Goal: Transaction & Acquisition: Purchase product/service

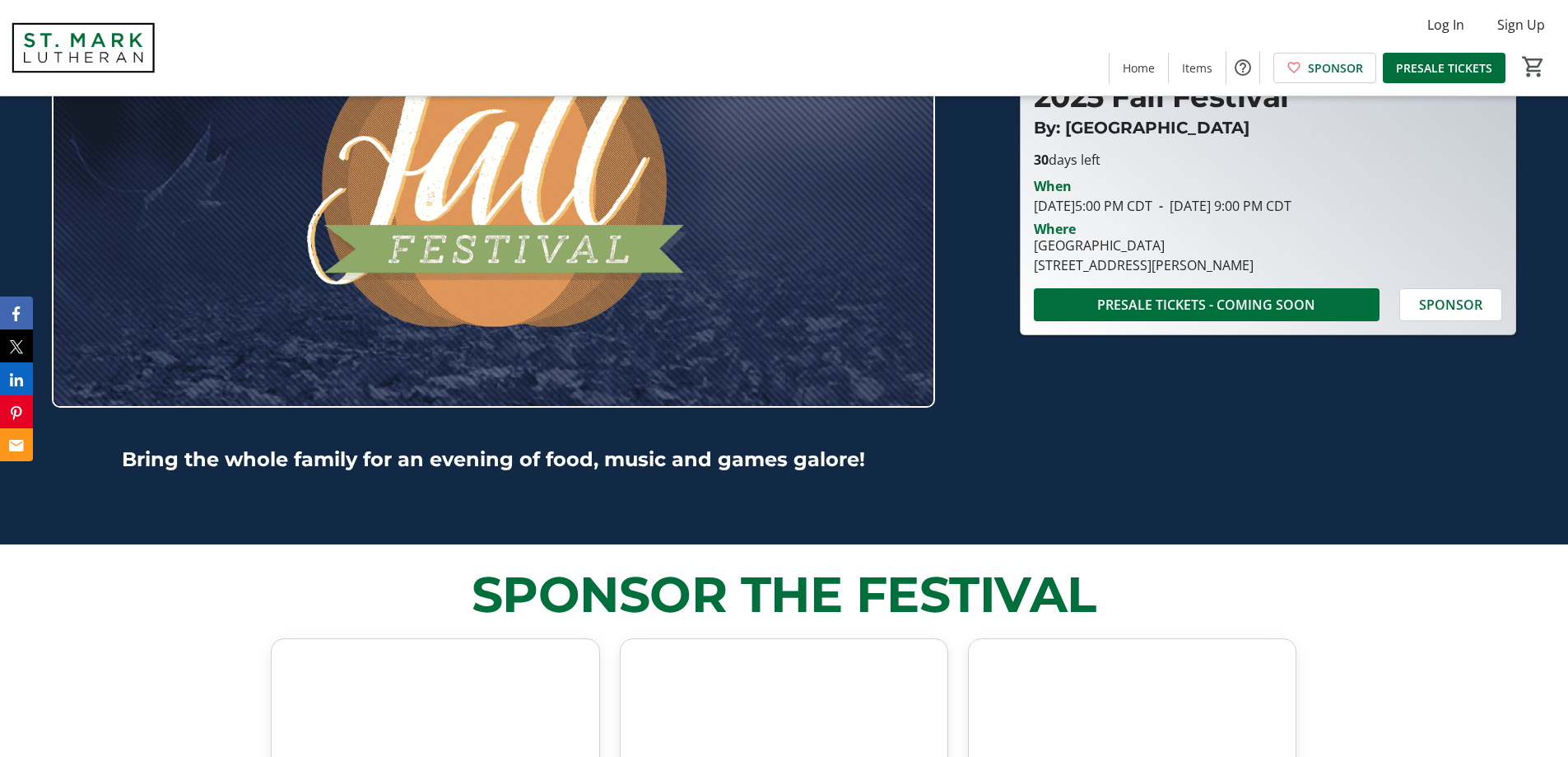
scroll to position [301, 0]
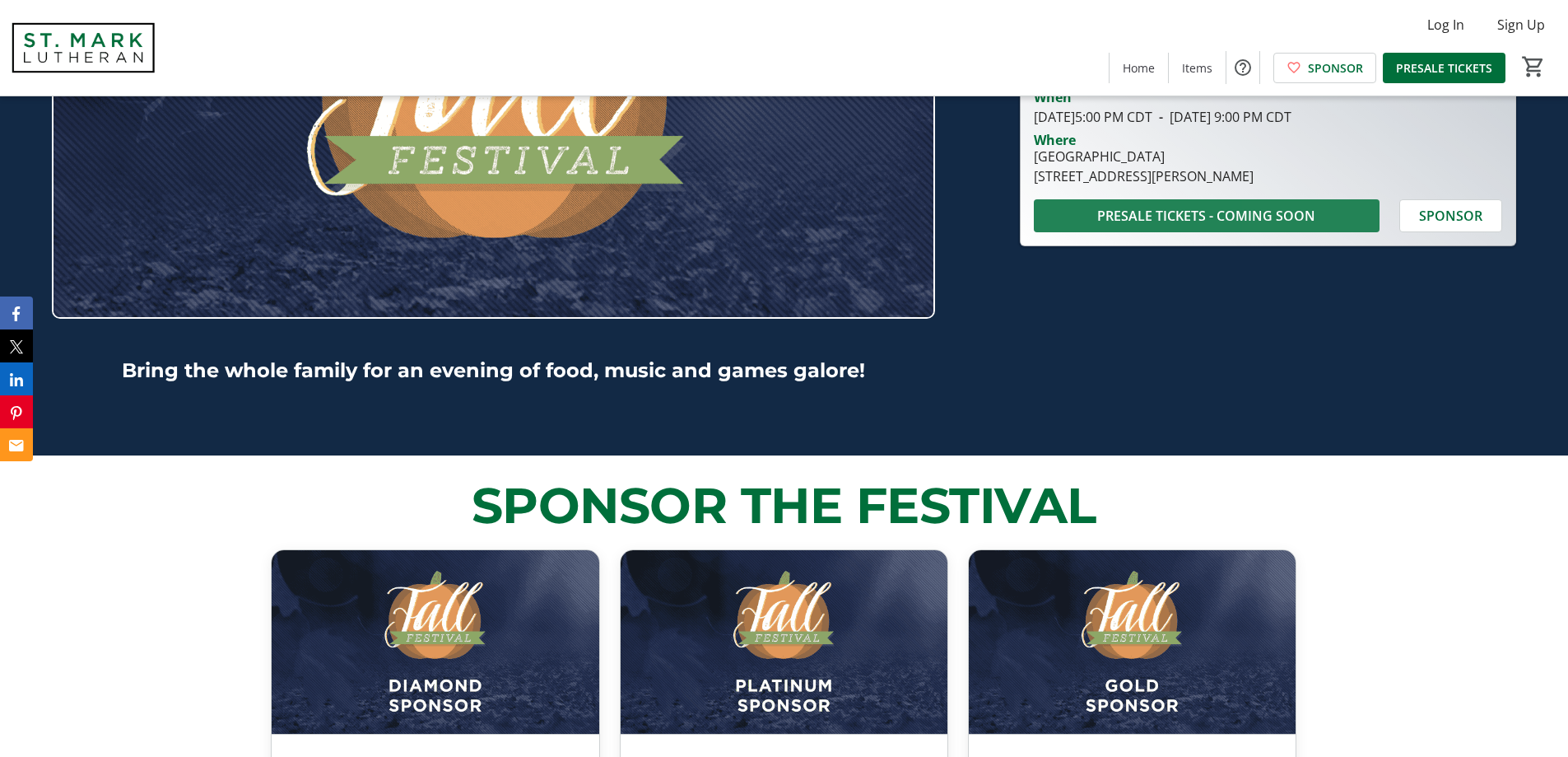
click at [1286, 207] on span "PRESALE TICKETS - COMING SOON" at bounding box center [1206, 216] width 218 height 20
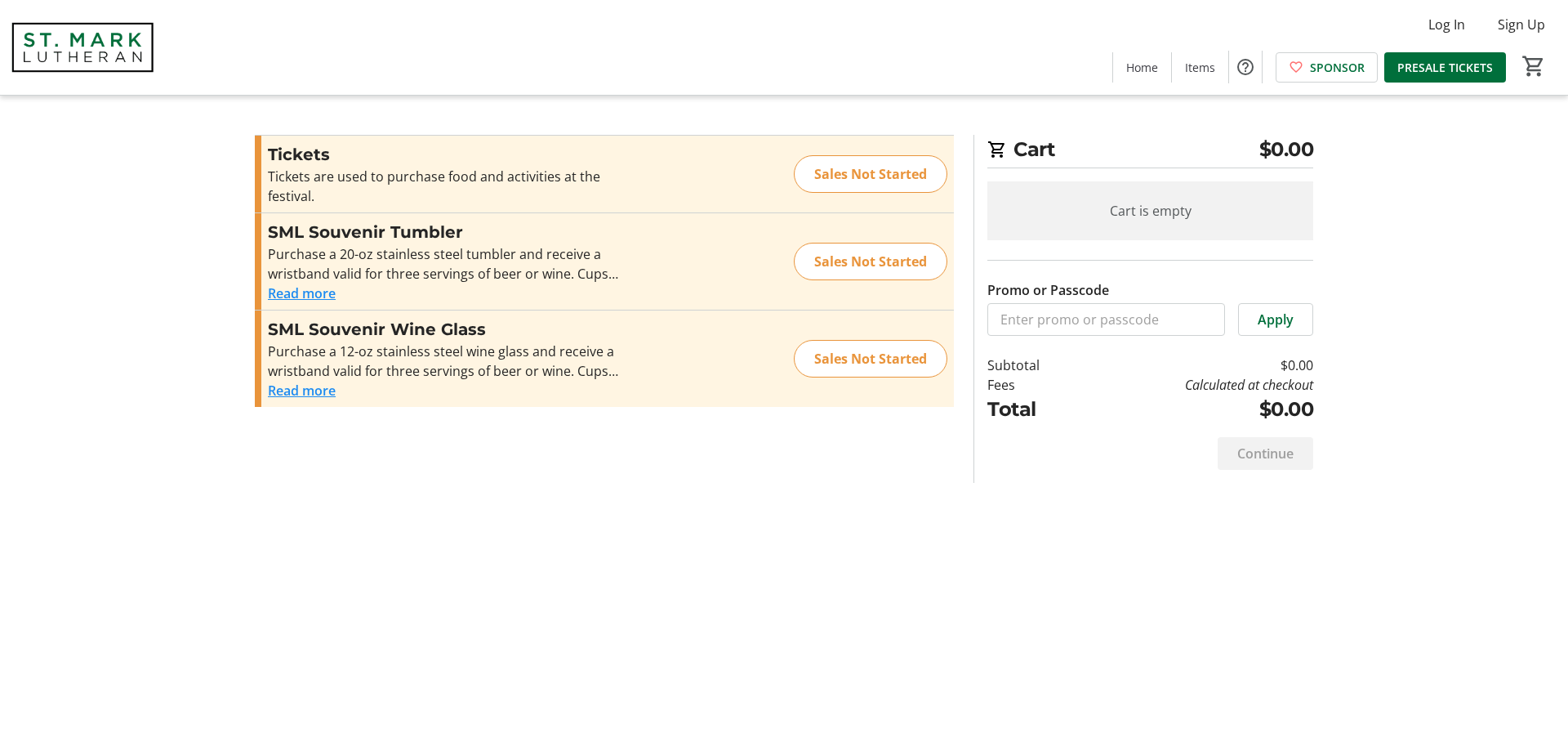
click at [310, 296] on button "Read more" at bounding box center [302, 293] width 68 height 20
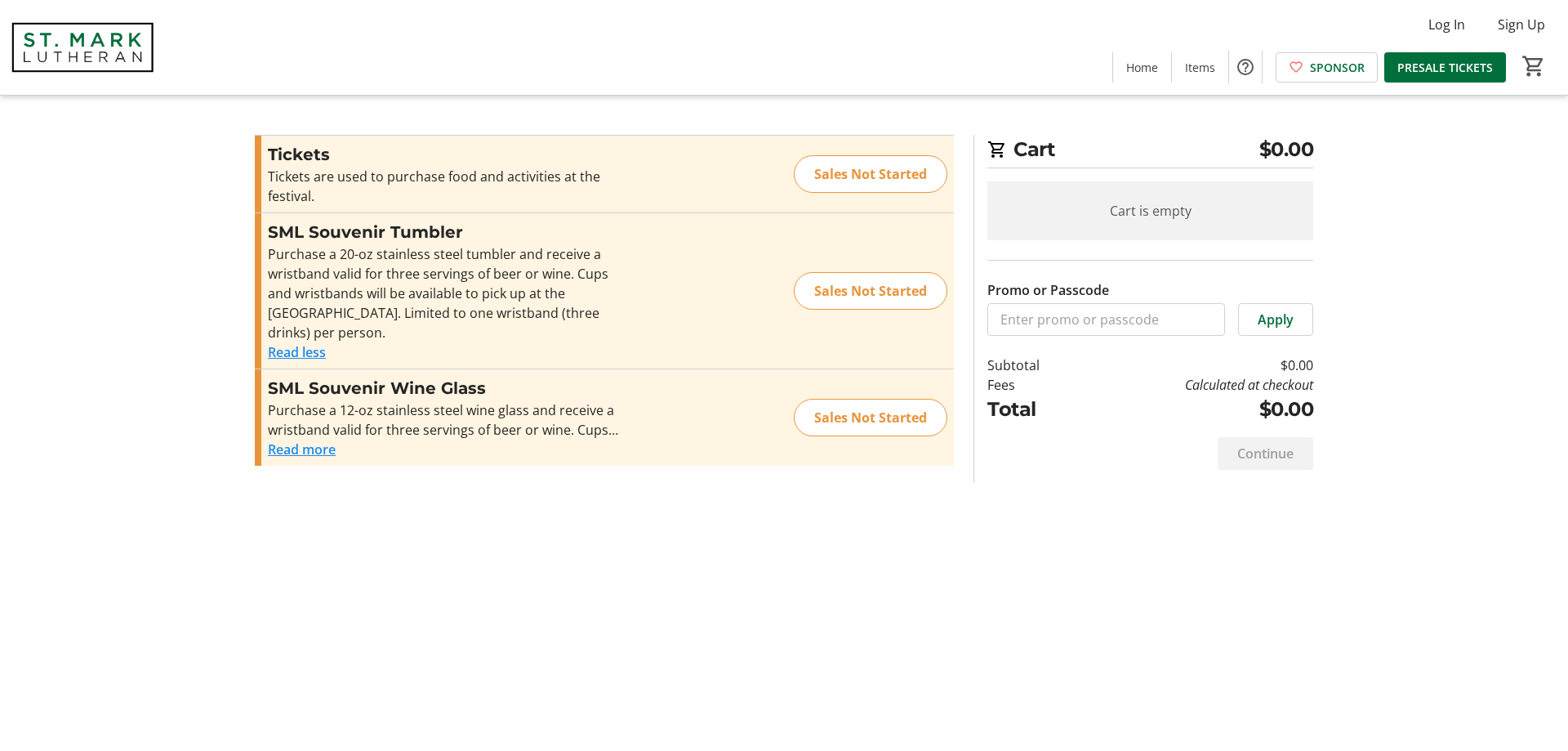
click at [324, 454] on button "Read more" at bounding box center [302, 449] width 68 height 20
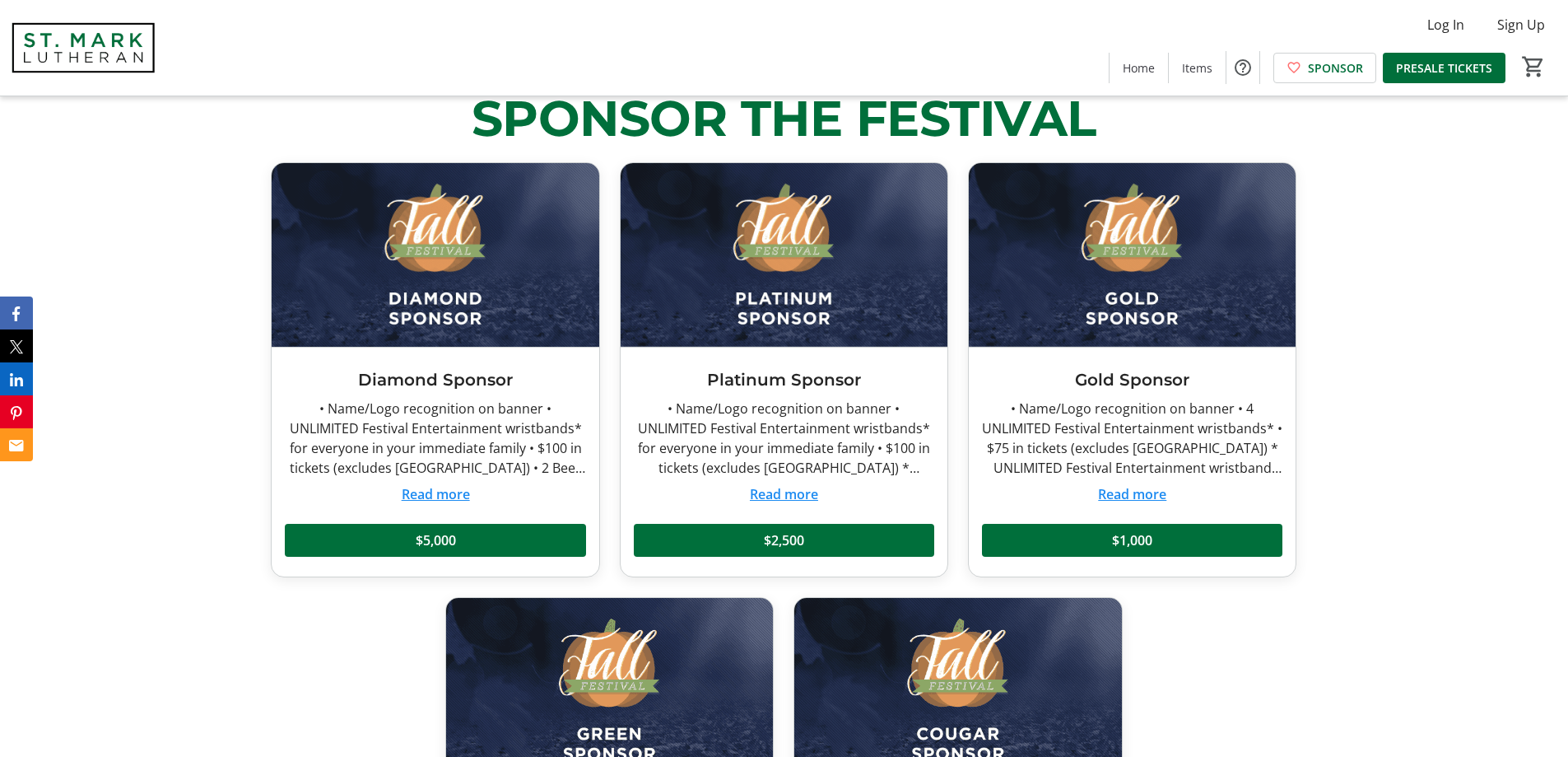
scroll to position [675, 0]
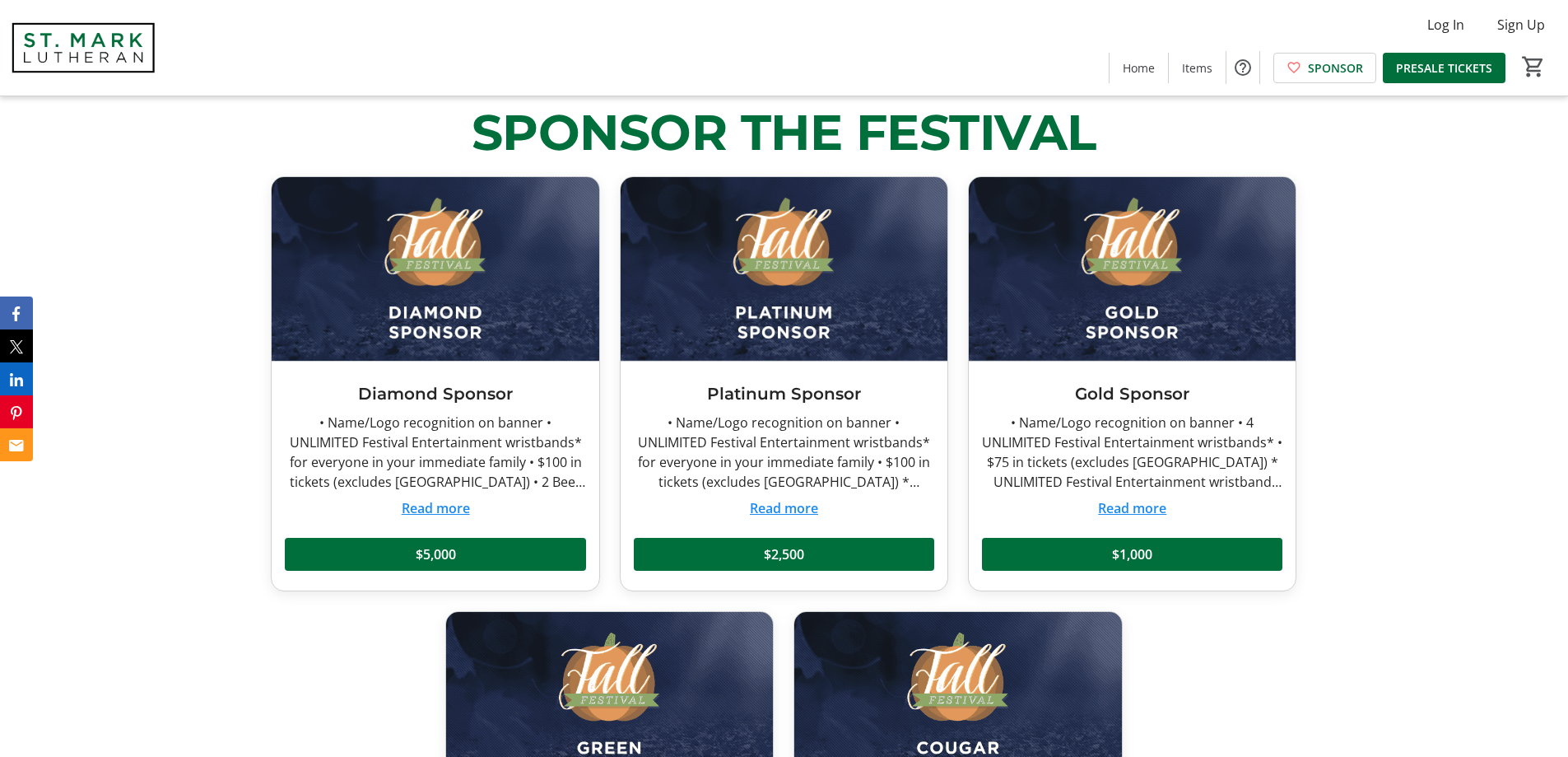
click at [1143, 509] on button "Read more" at bounding box center [1132, 508] width 68 height 20
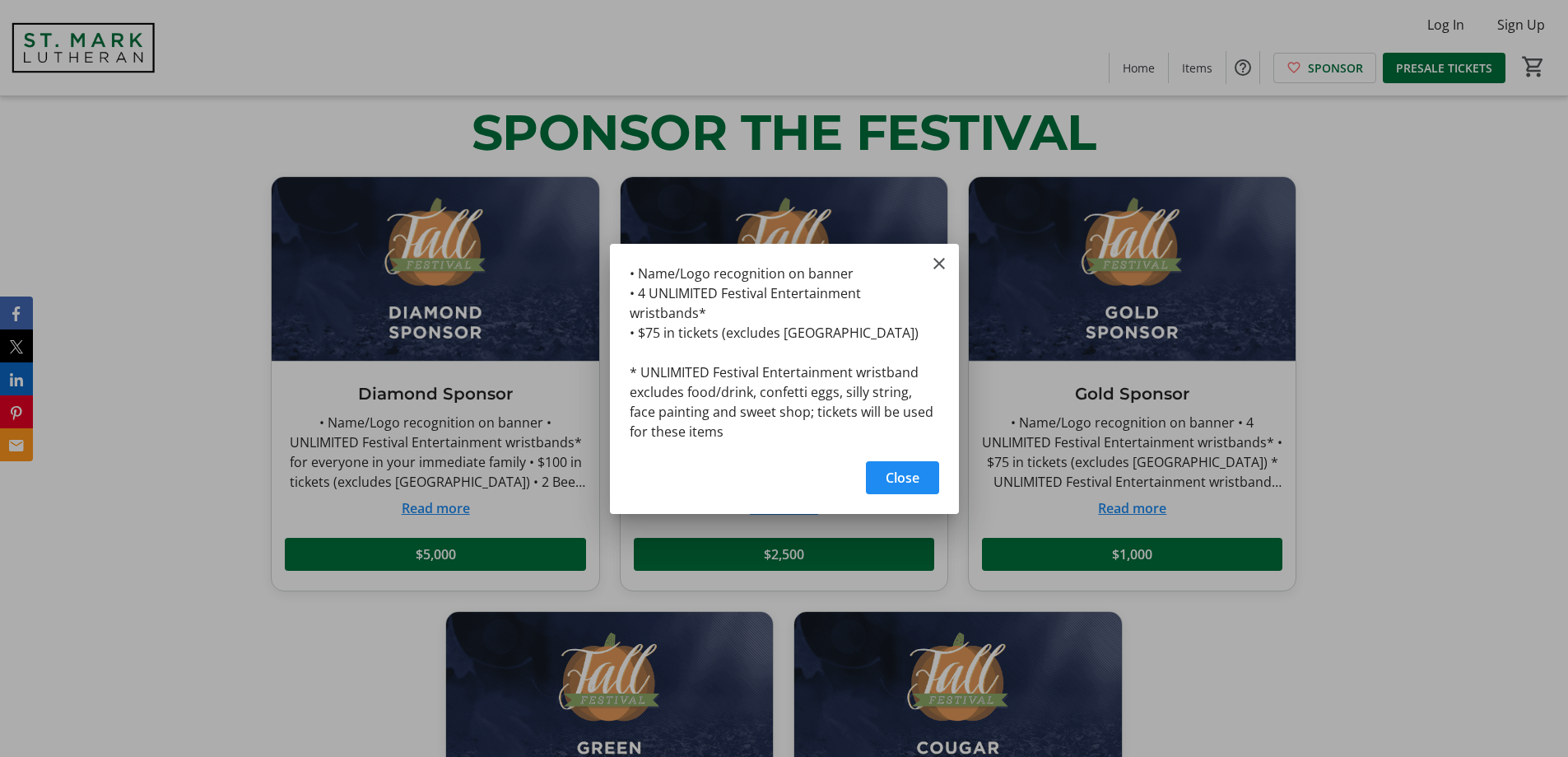
scroll to position [0, 0]
click at [903, 468] on span "Close" at bounding box center [902, 478] width 34 height 20
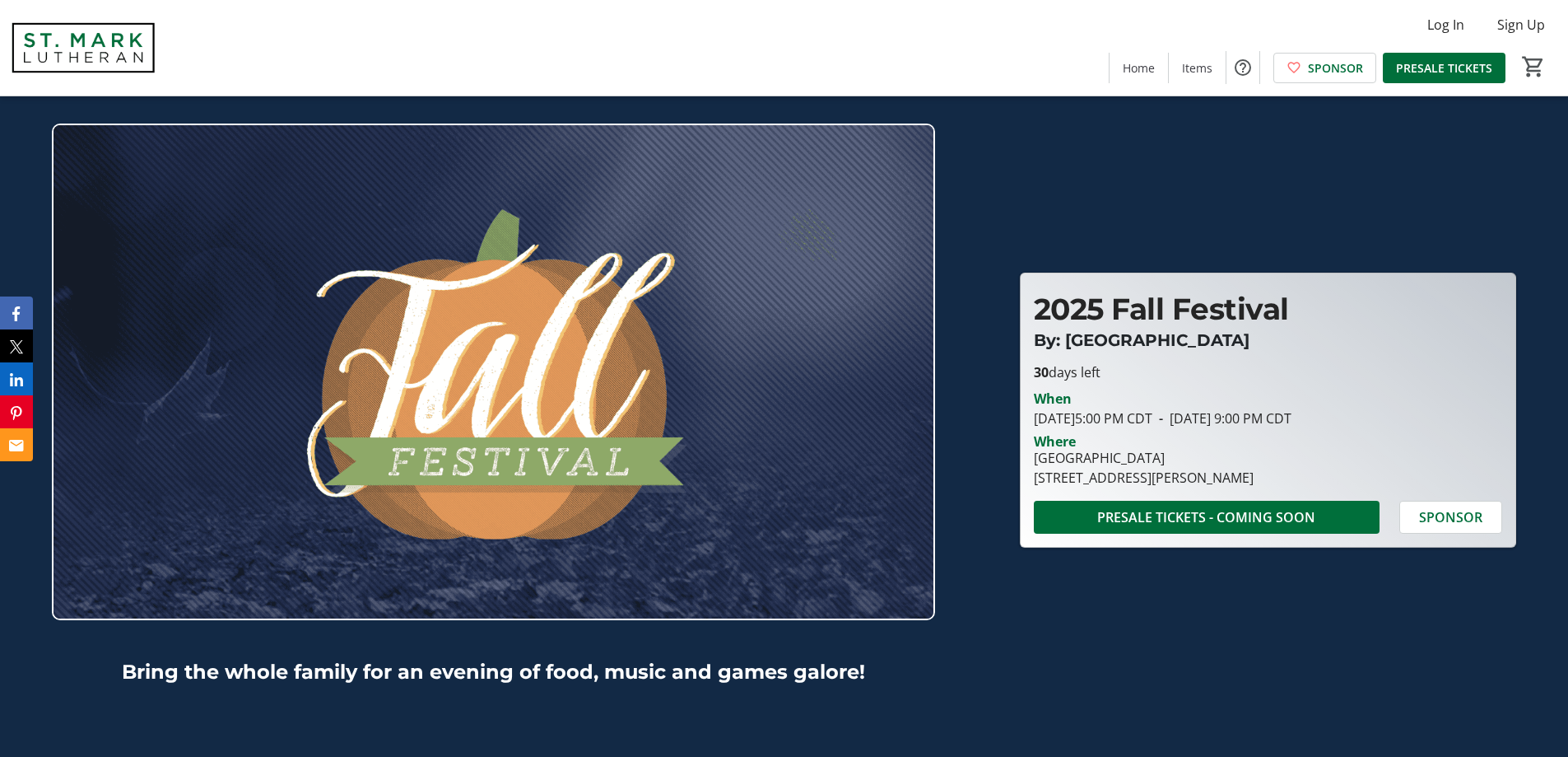
scroll to position [675, 0]
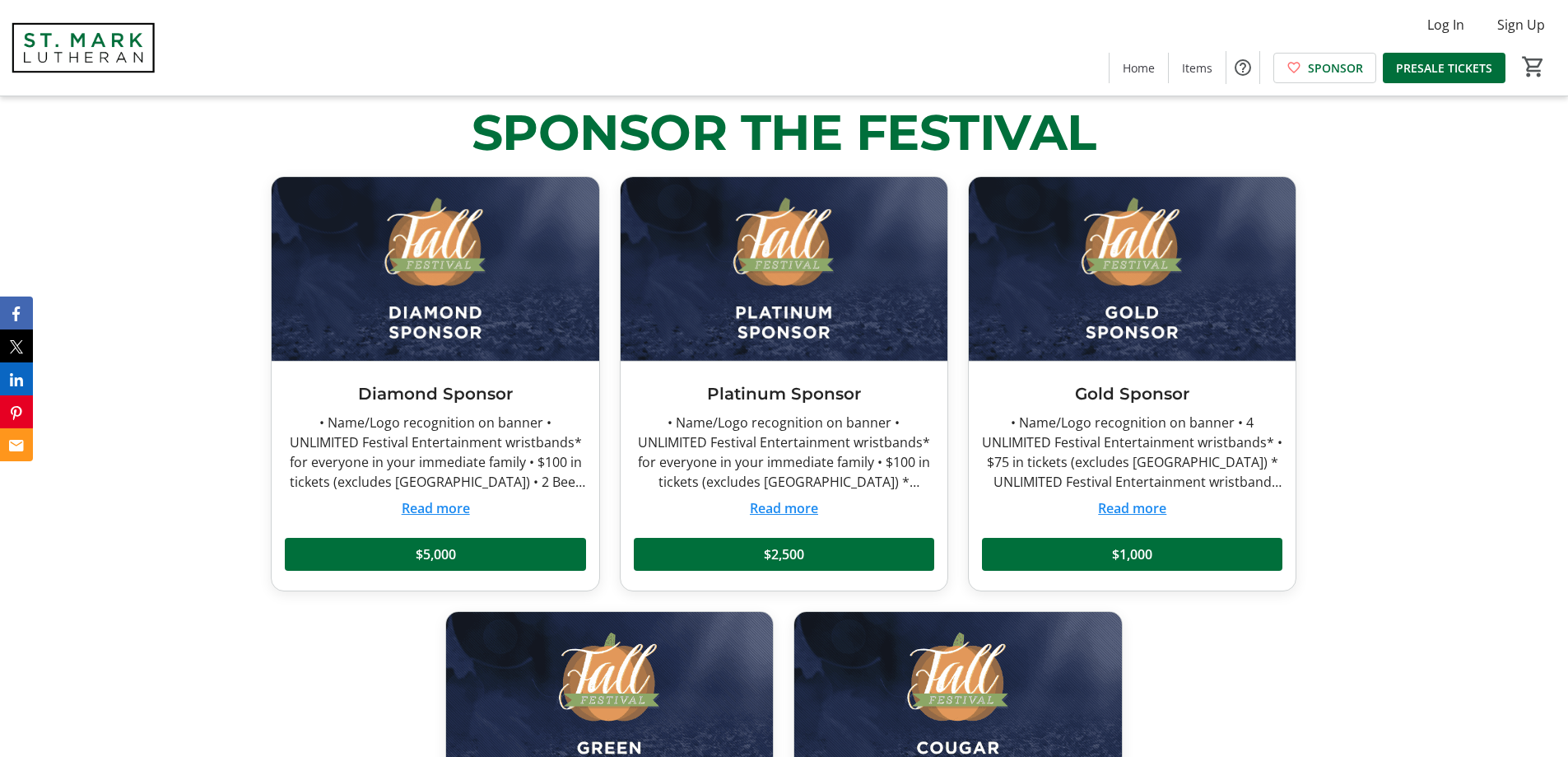
click at [790, 513] on button "Read more" at bounding box center [784, 508] width 68 height 20
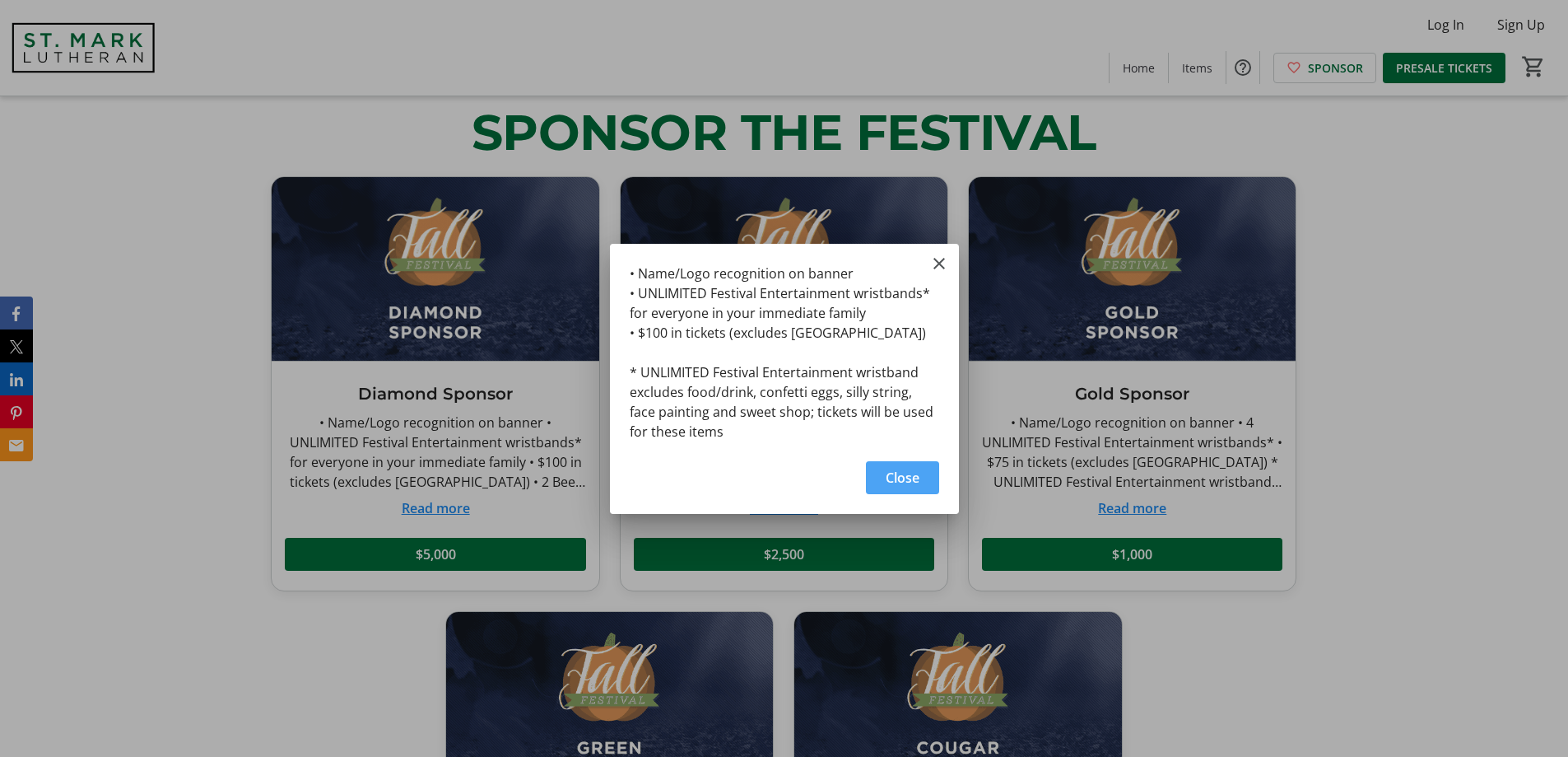
click at [894, 474] on span "Close" at bounding box center [902, 478] width 34 height 20
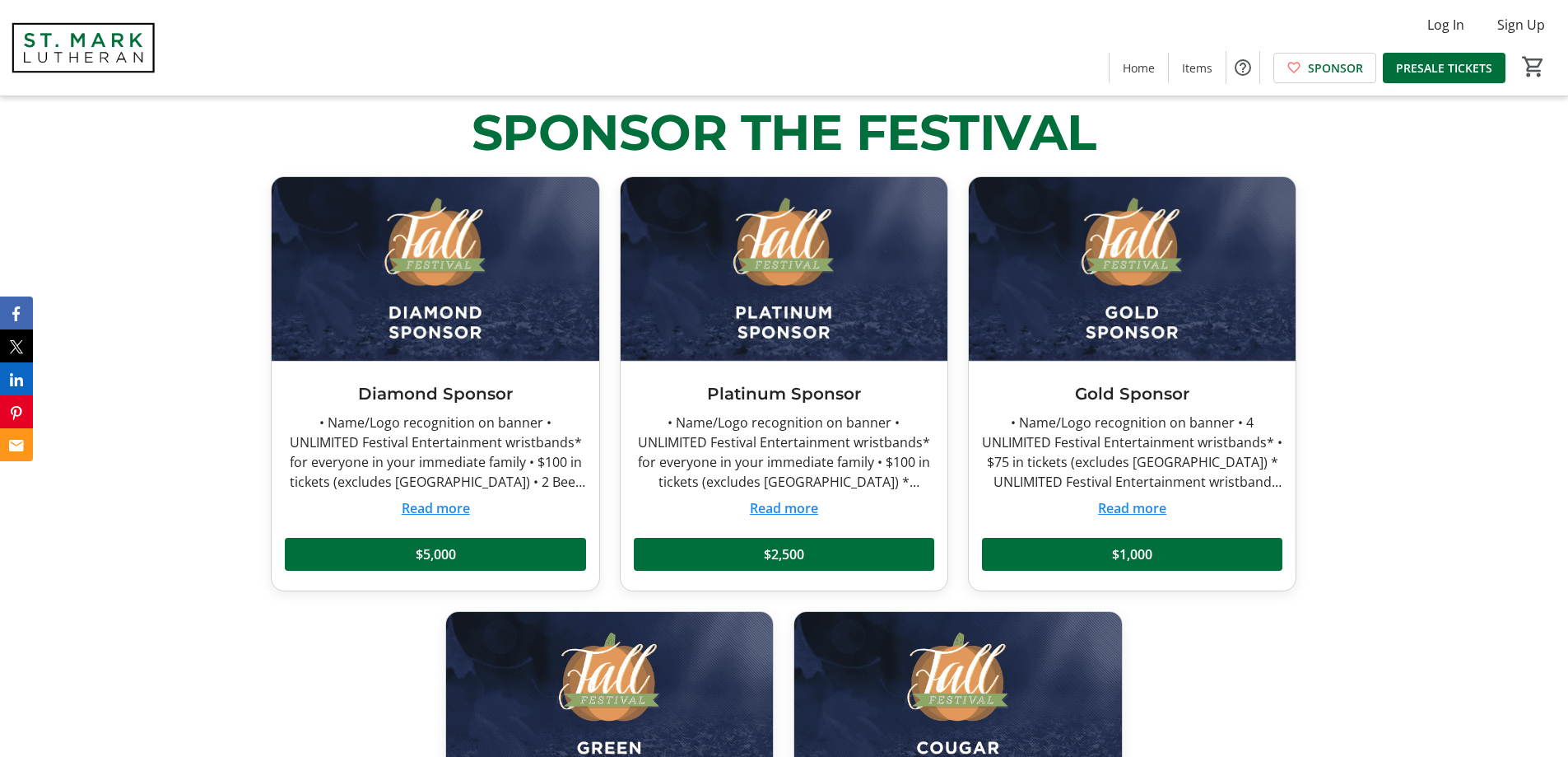
click at [412, 504] on button "Read more" at bounding box center [436, 508] width 68 height 20
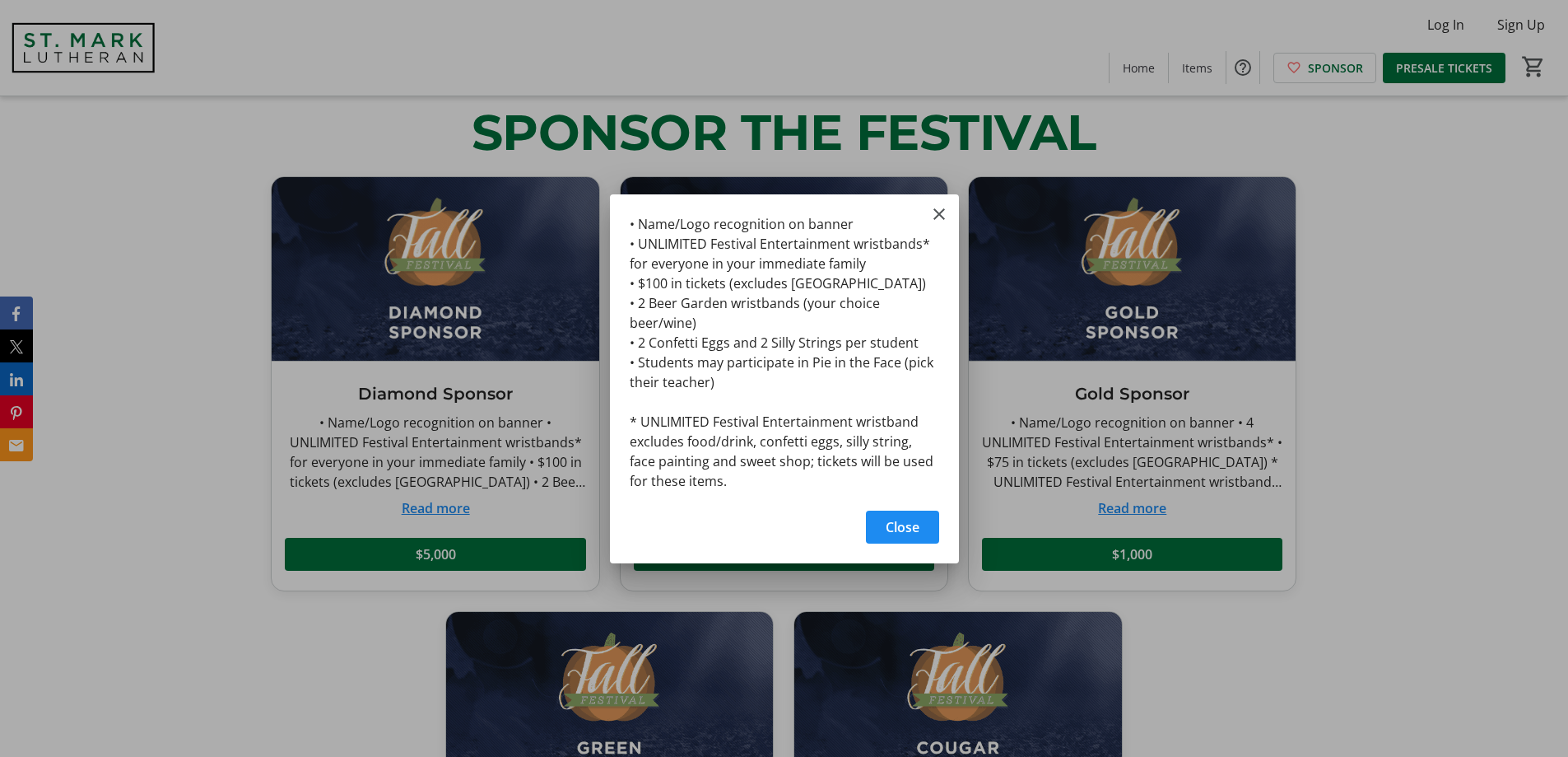
scroll to position [0, 0]
click at [894, 531] on span "Close" at bounding box center [902, 527] width 34 height 20
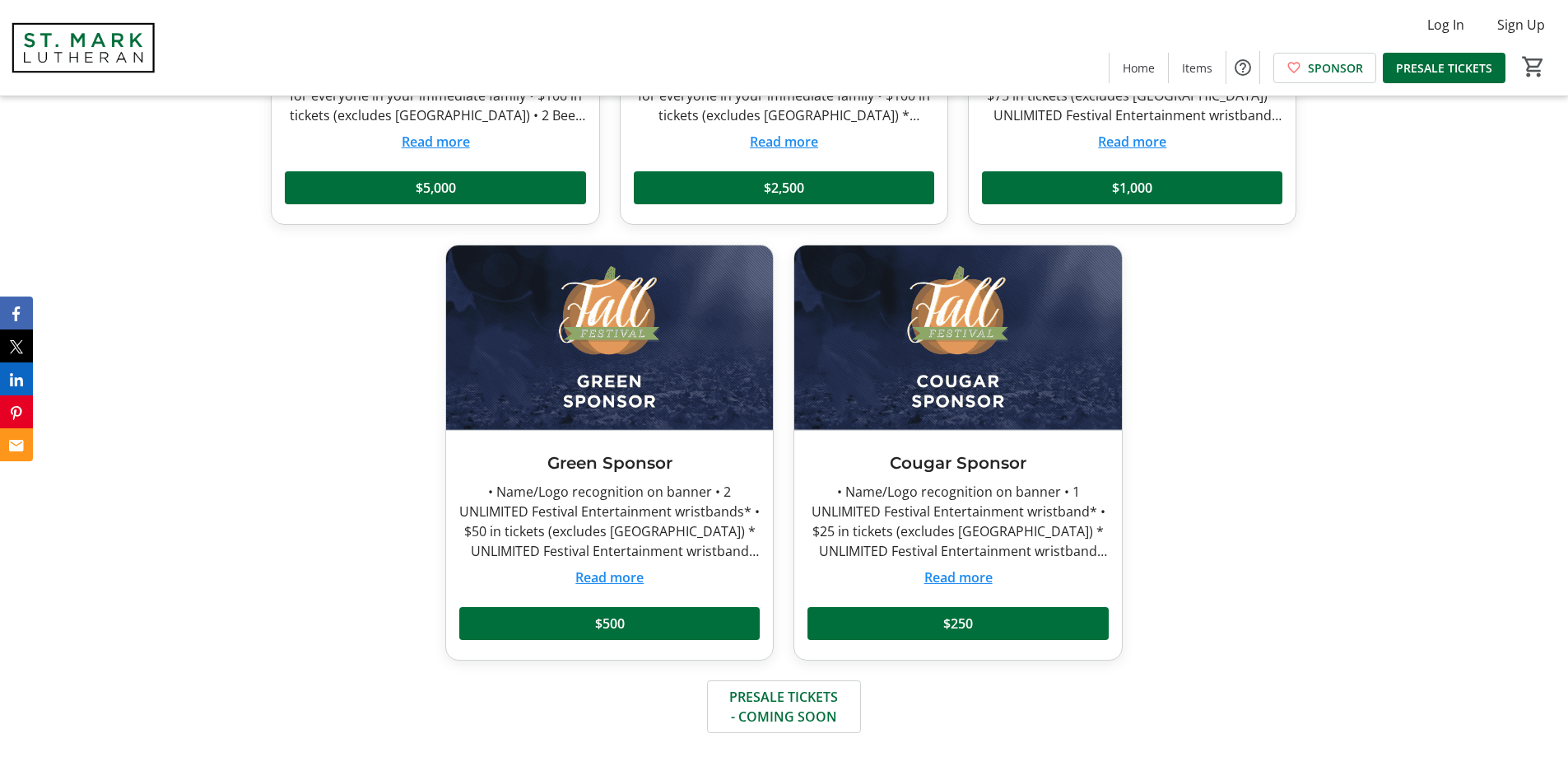
scroll to position [1055, 0]
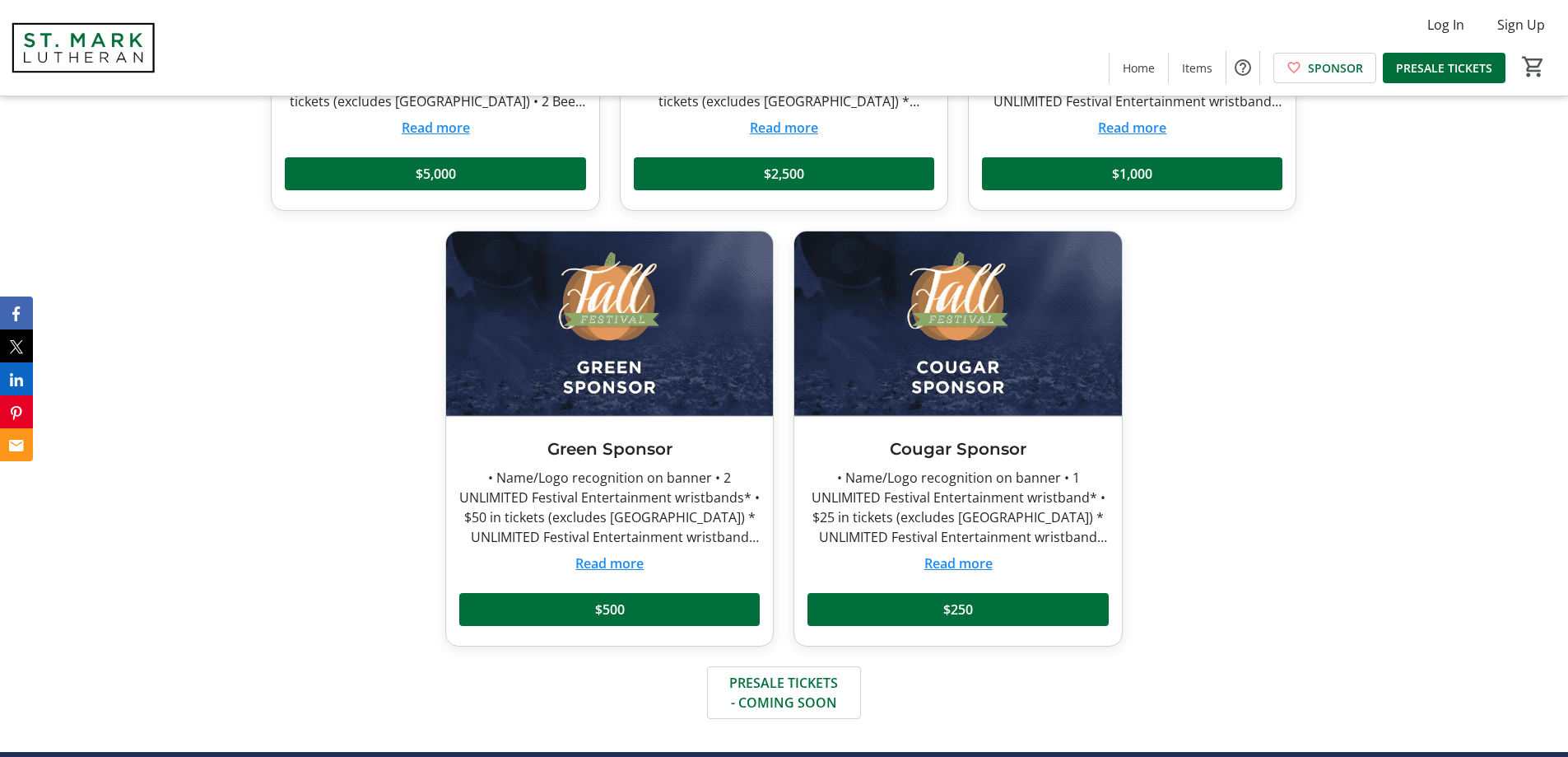
click at [617, 566] on button "Read more" at bounding box center [609, 563] width 68 height 20
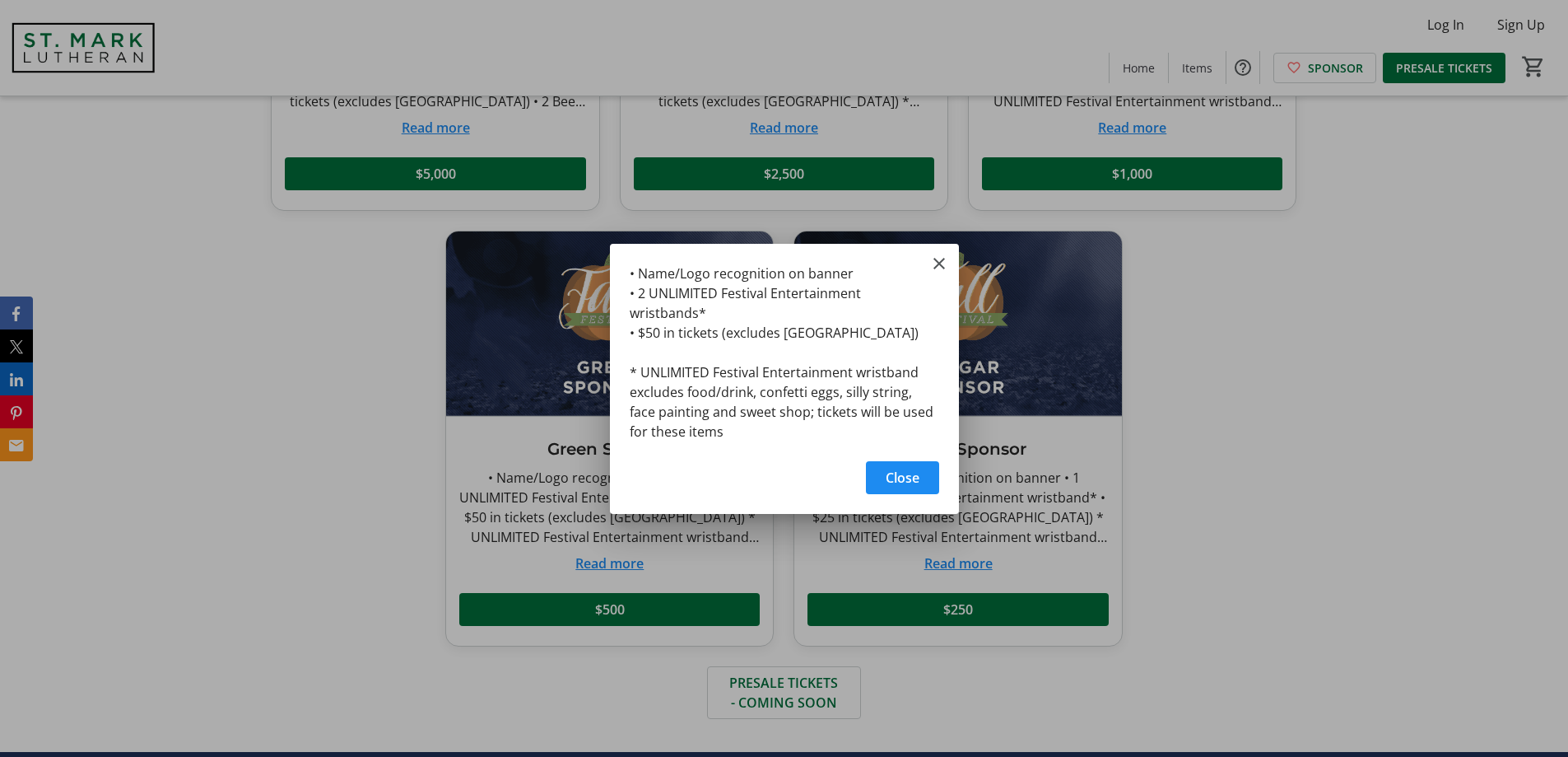
scroll to position [0, 0]
click at [902, 476] on span "Close" at bounding box center [902, 478] width 34 height 20
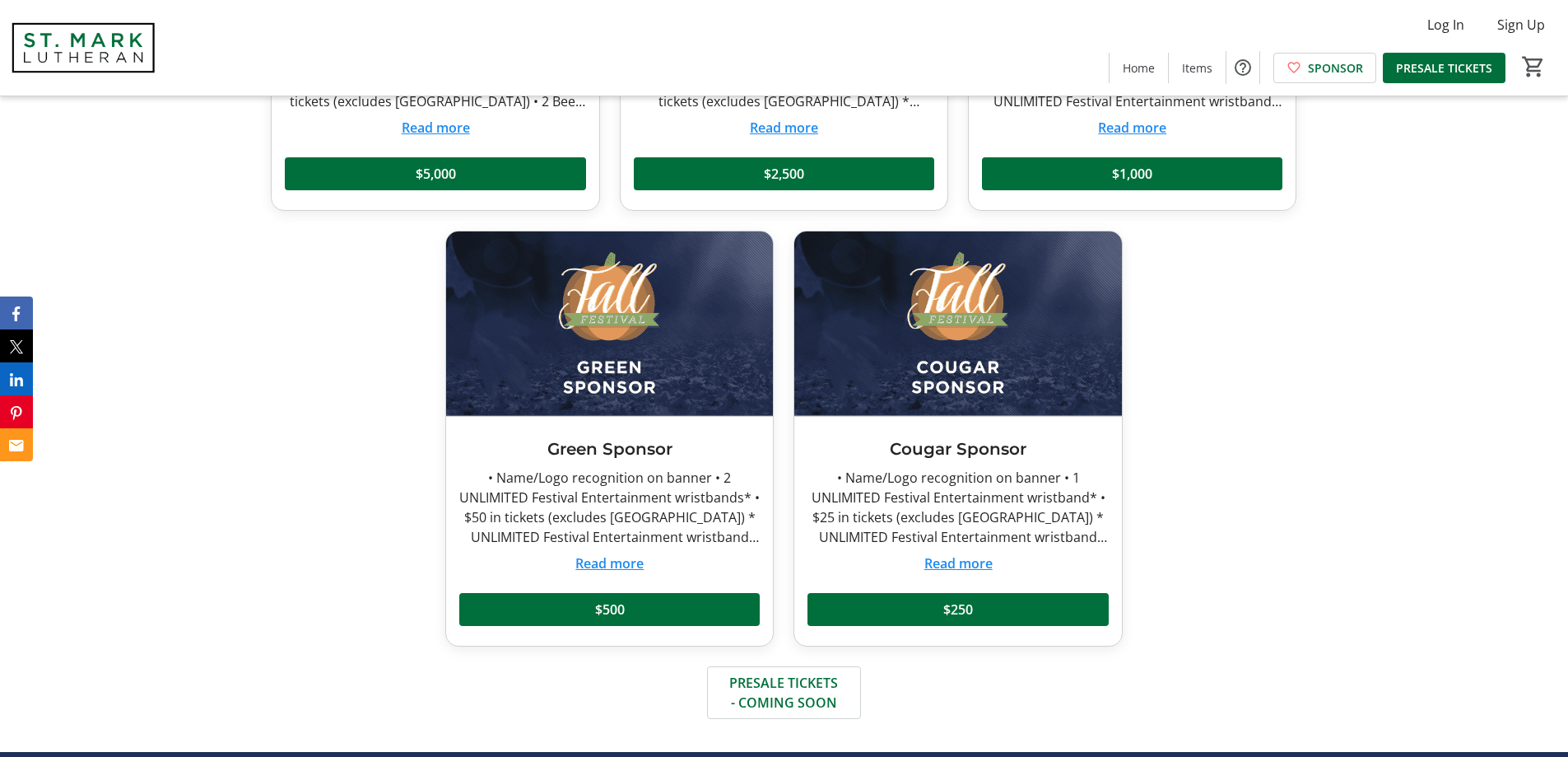
scroll to position [1055, 0]
click at [963, 565] on button "Read more" at bounding box center [958, 563] width 68 height 20
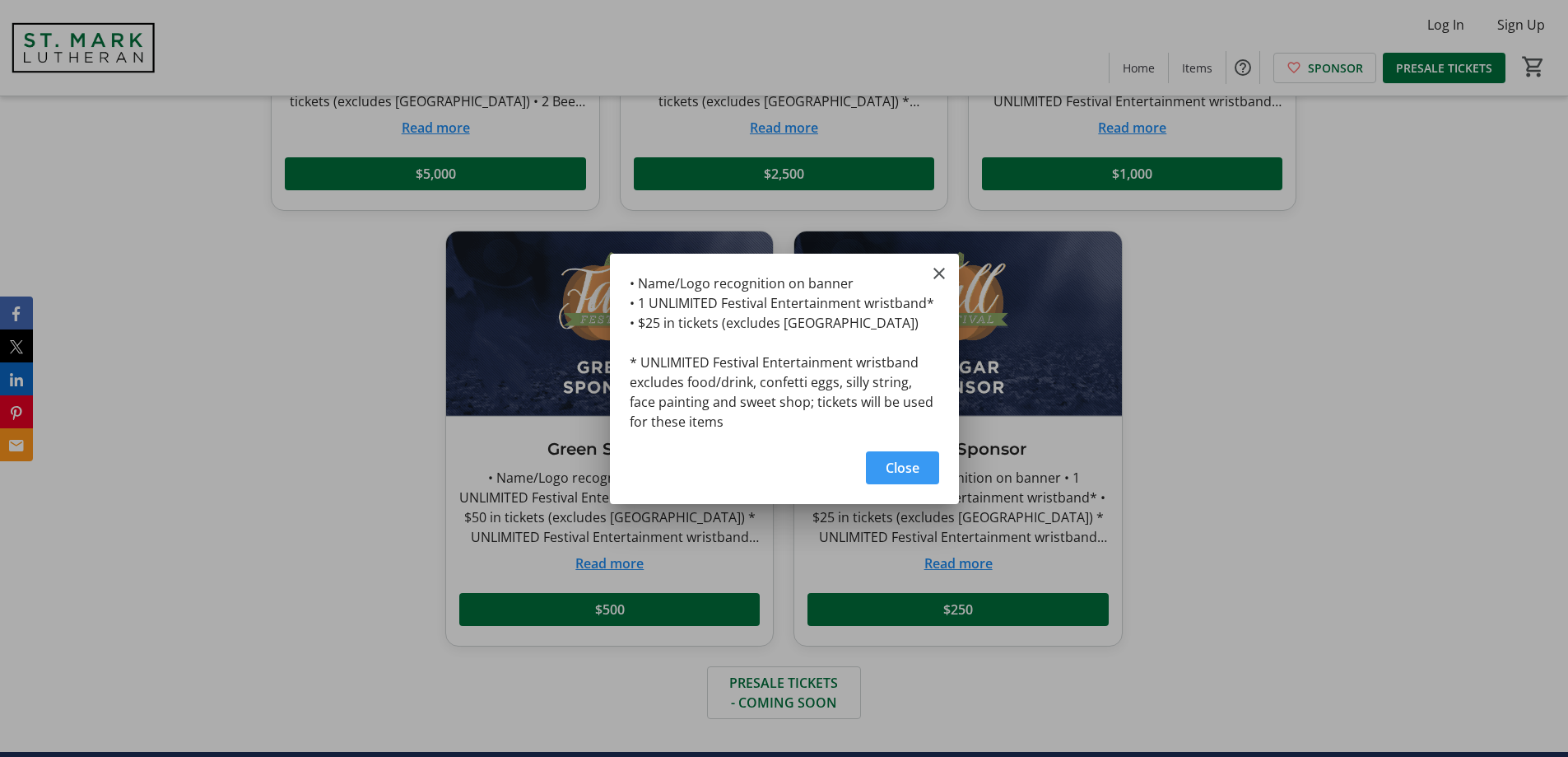
click at [923, 471] on span "button" at bounding box center [902, 468] width 73 height 40
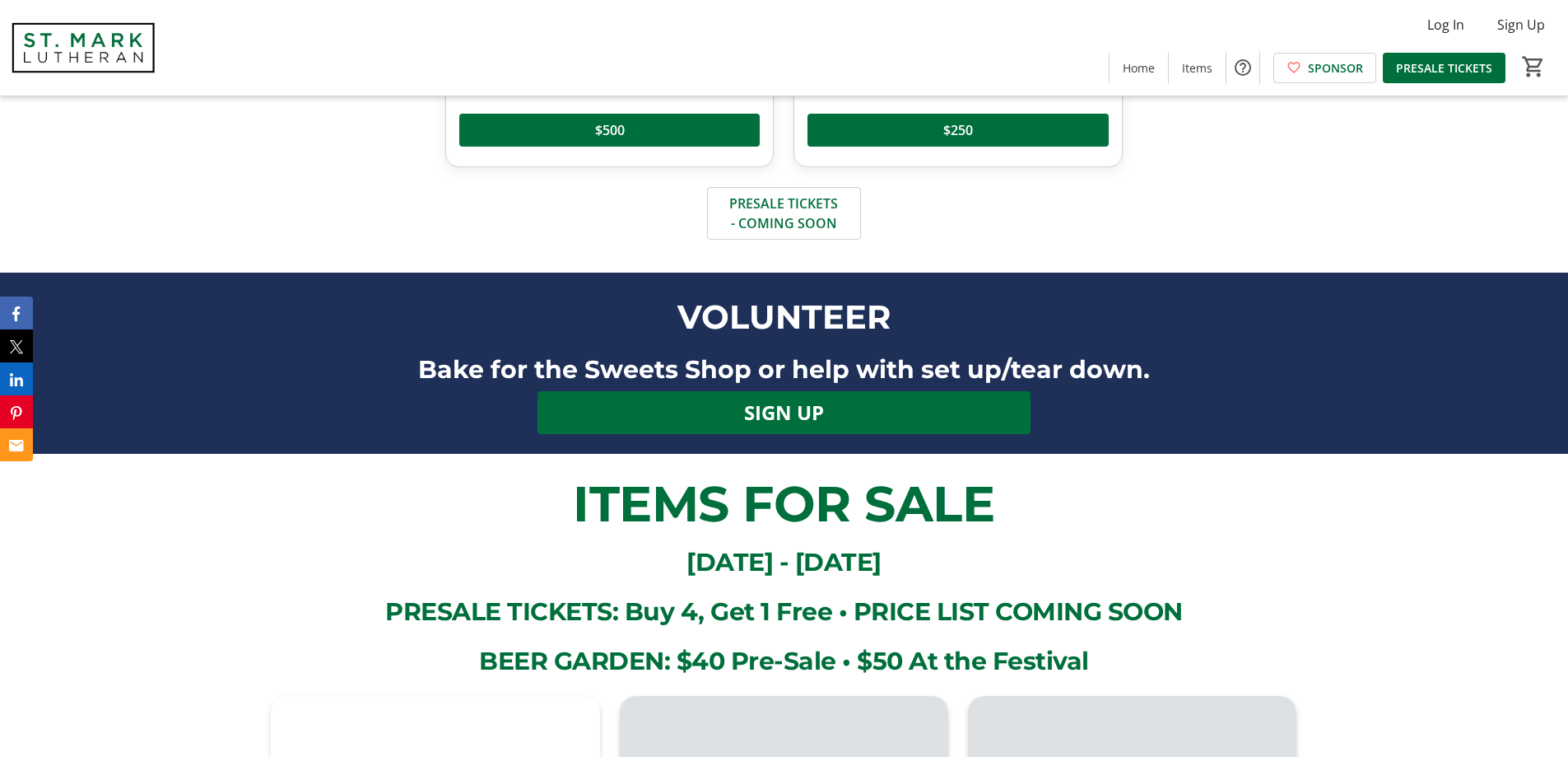
scroll to position [1555, 0]
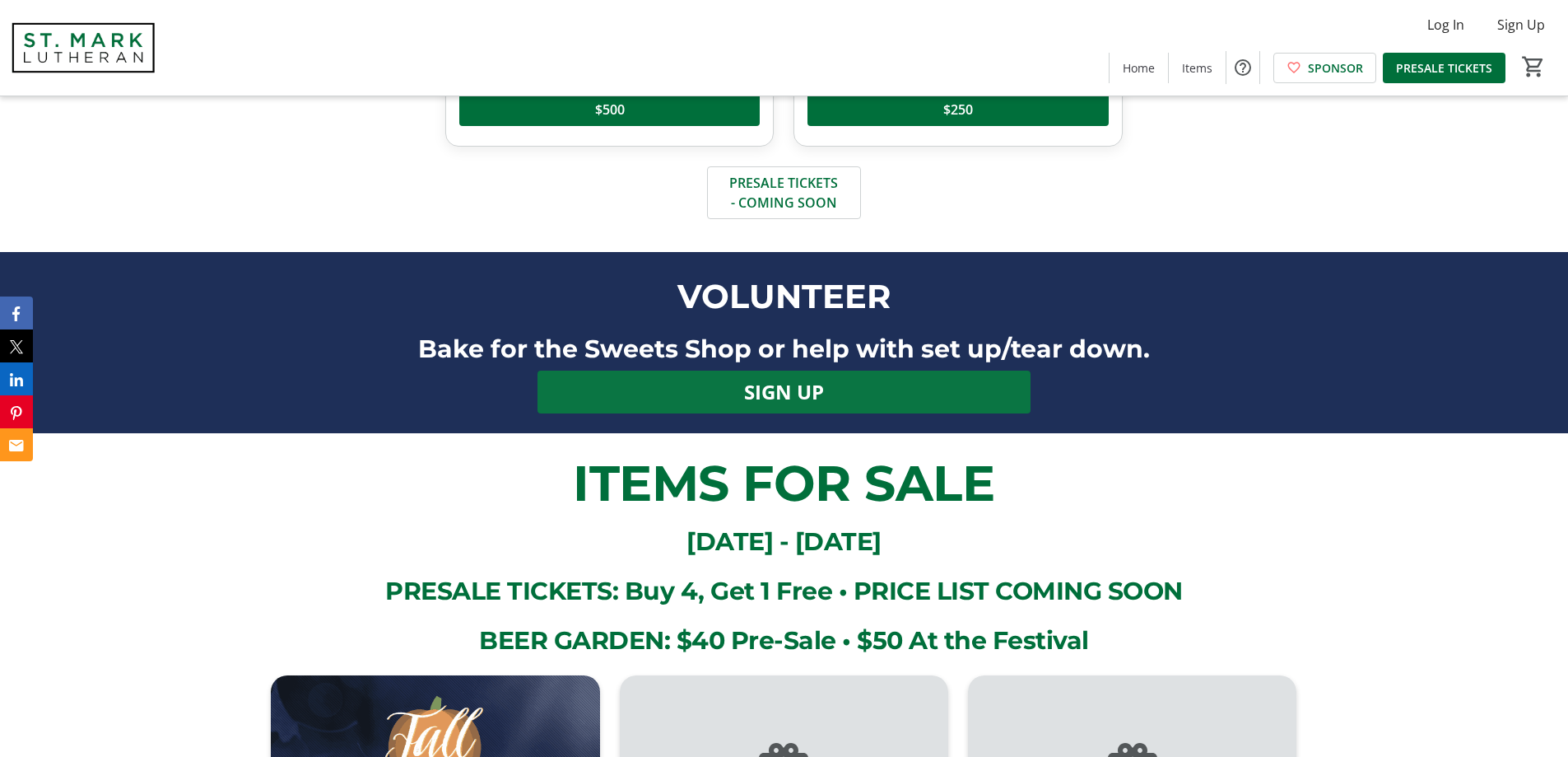
click at [796, 388] on span "SIGN UP" at bounding box center [784, 392] width 80 height 30
click at [773, 393] on span "SIGN UP" at bounding box center [784, 392] width 80 height 30
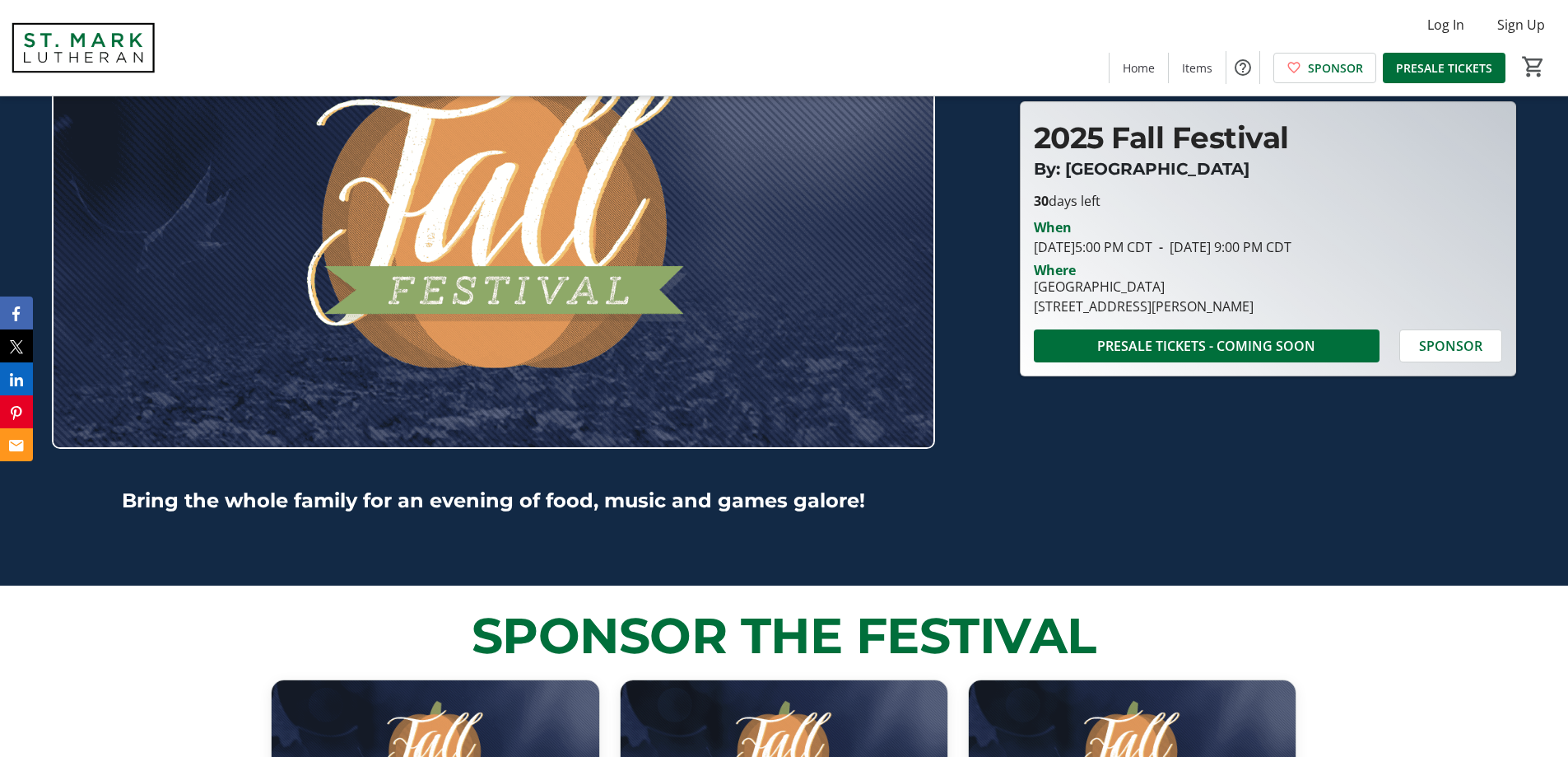
scroll to position [78, 0]
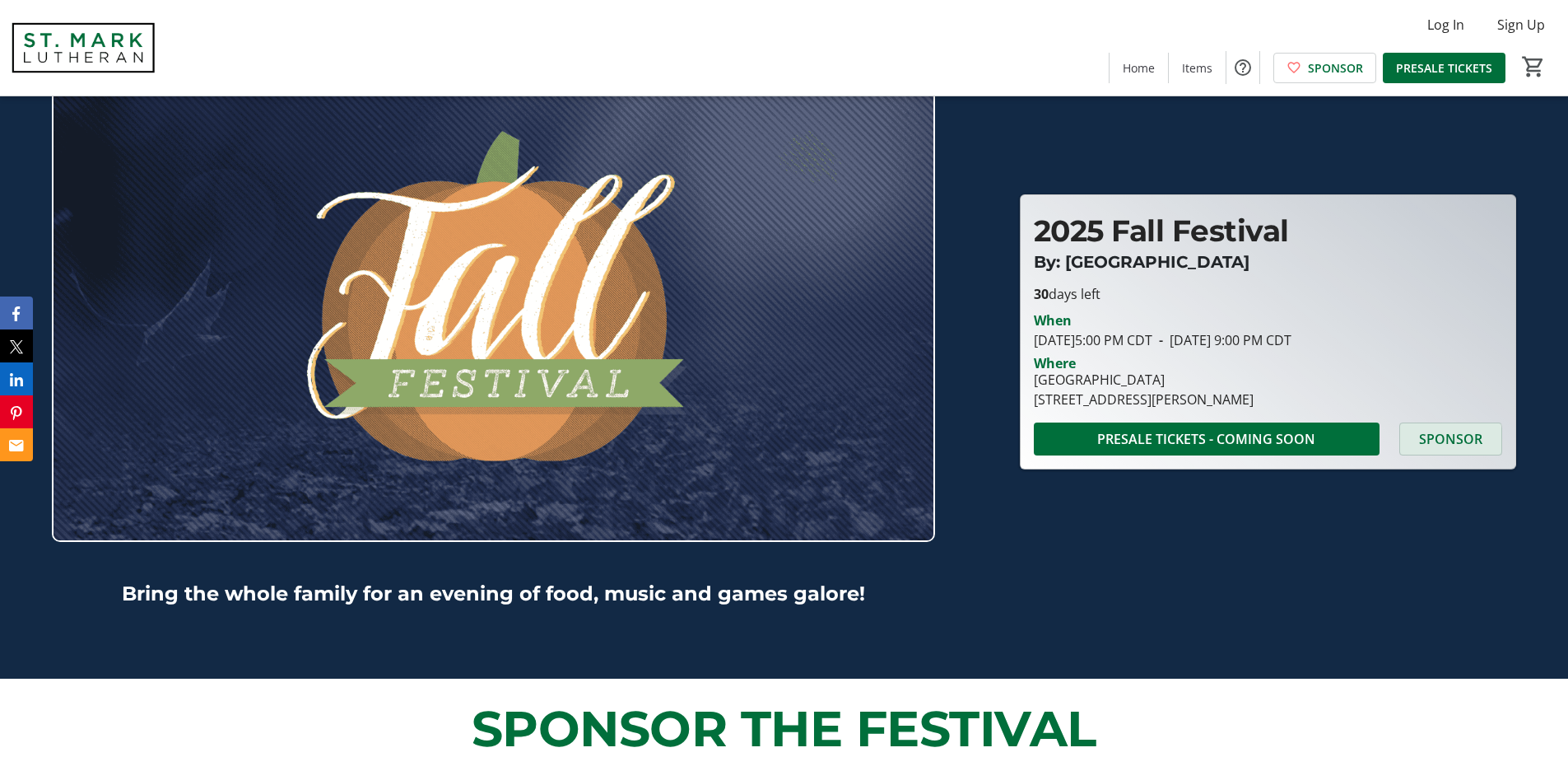
click at [1440, 442] on span "SPONSOR" at bounding box center [1451, 439] width 63 height 20
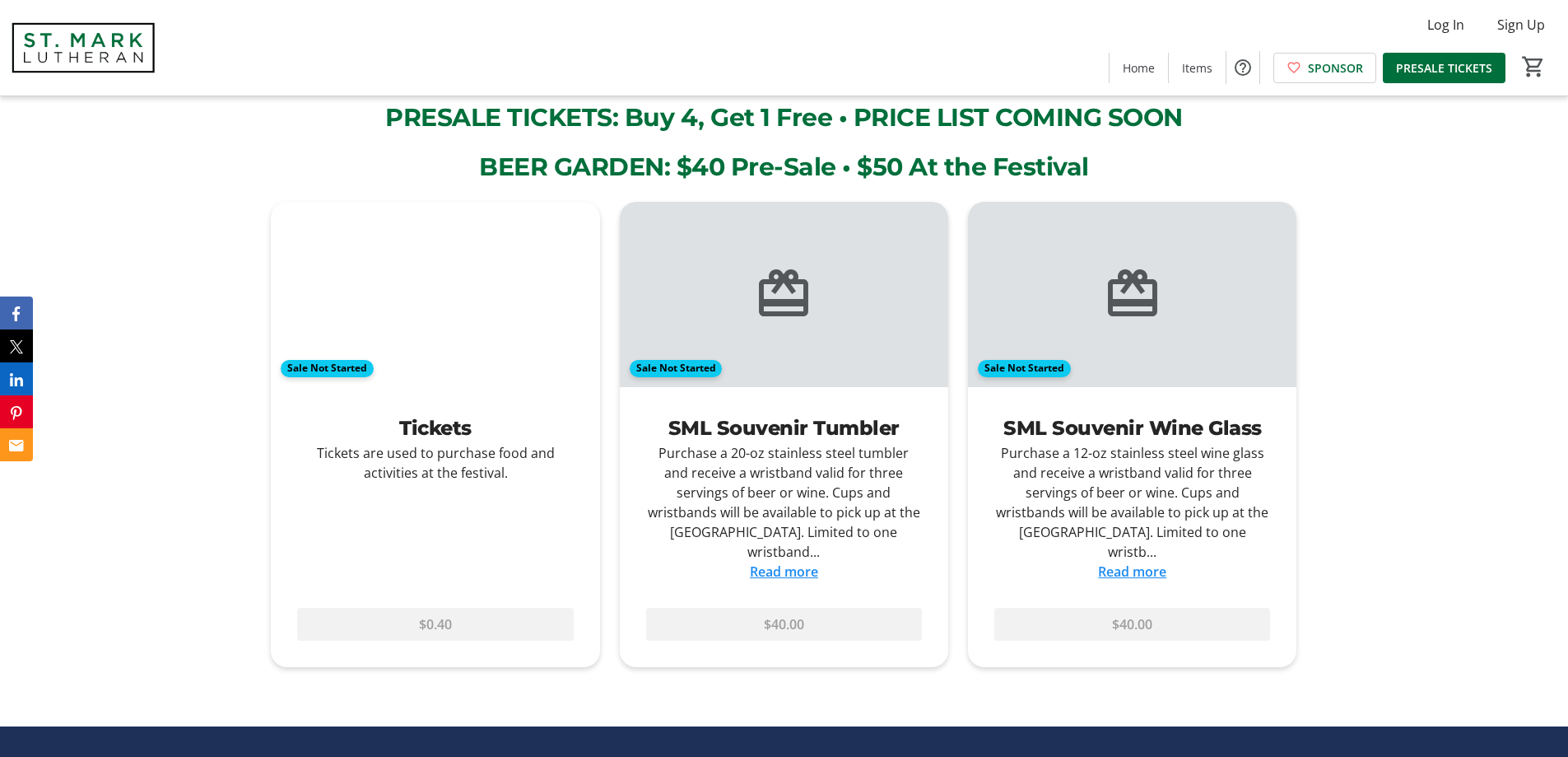
scroll to position [2268, 0]
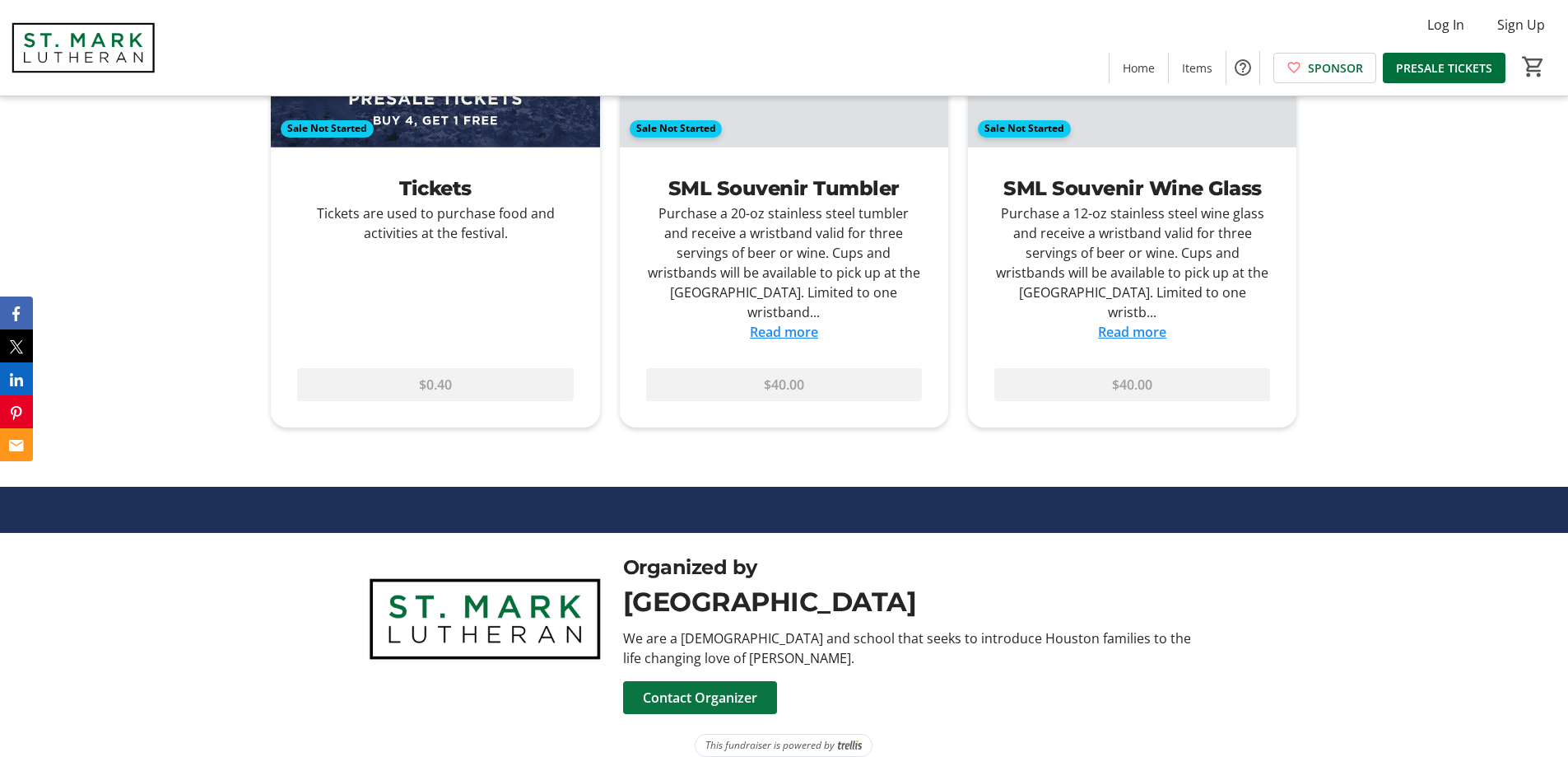
click at [737, 688] on span "Contact Organizer" at bounding box center [700, 698] width 115 height 20
click at [721, 688] on span "Contact Organizer" at bounding box center [700, 698] width 115 height 20
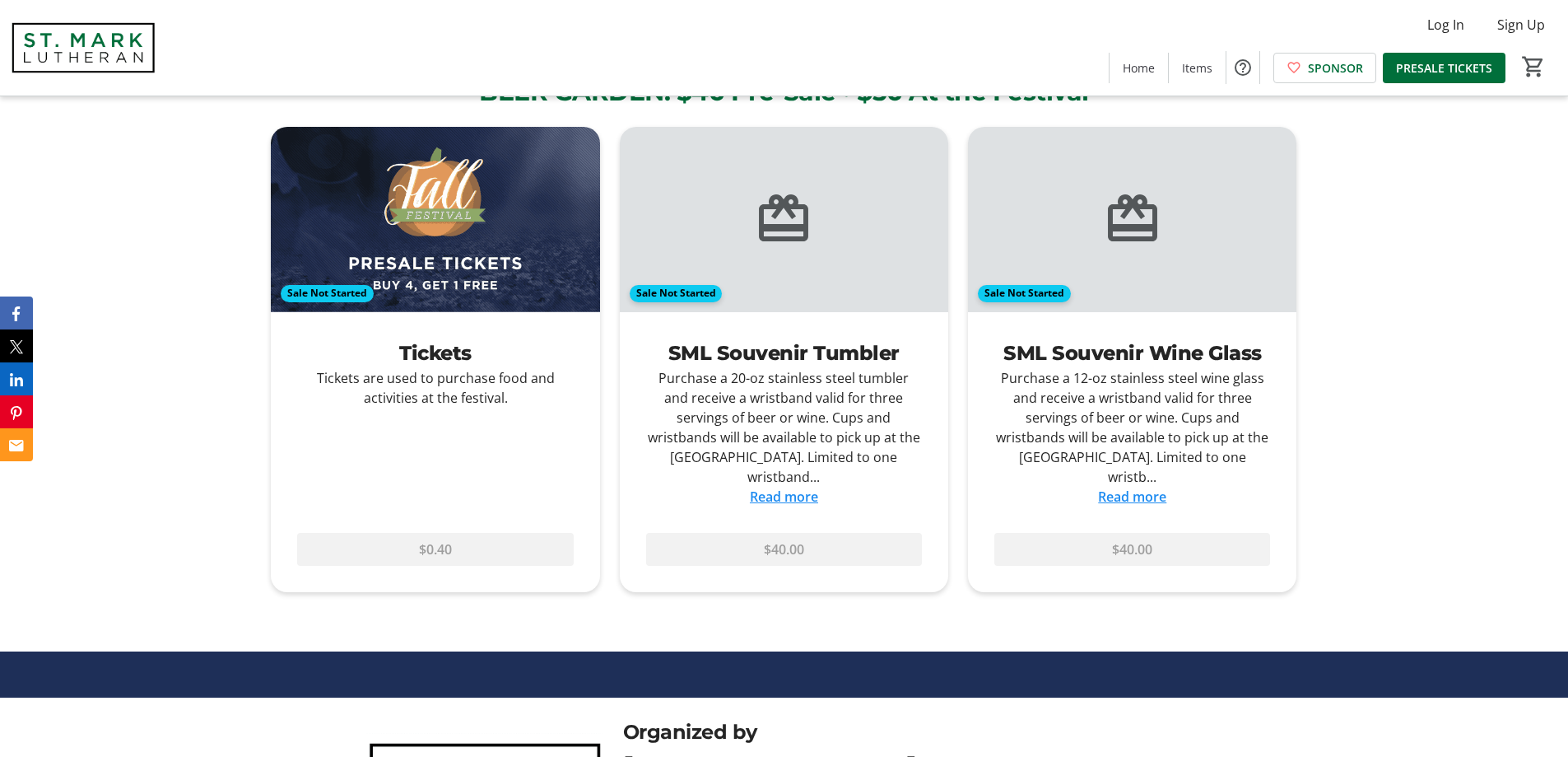
scroll to position [2090, 0]
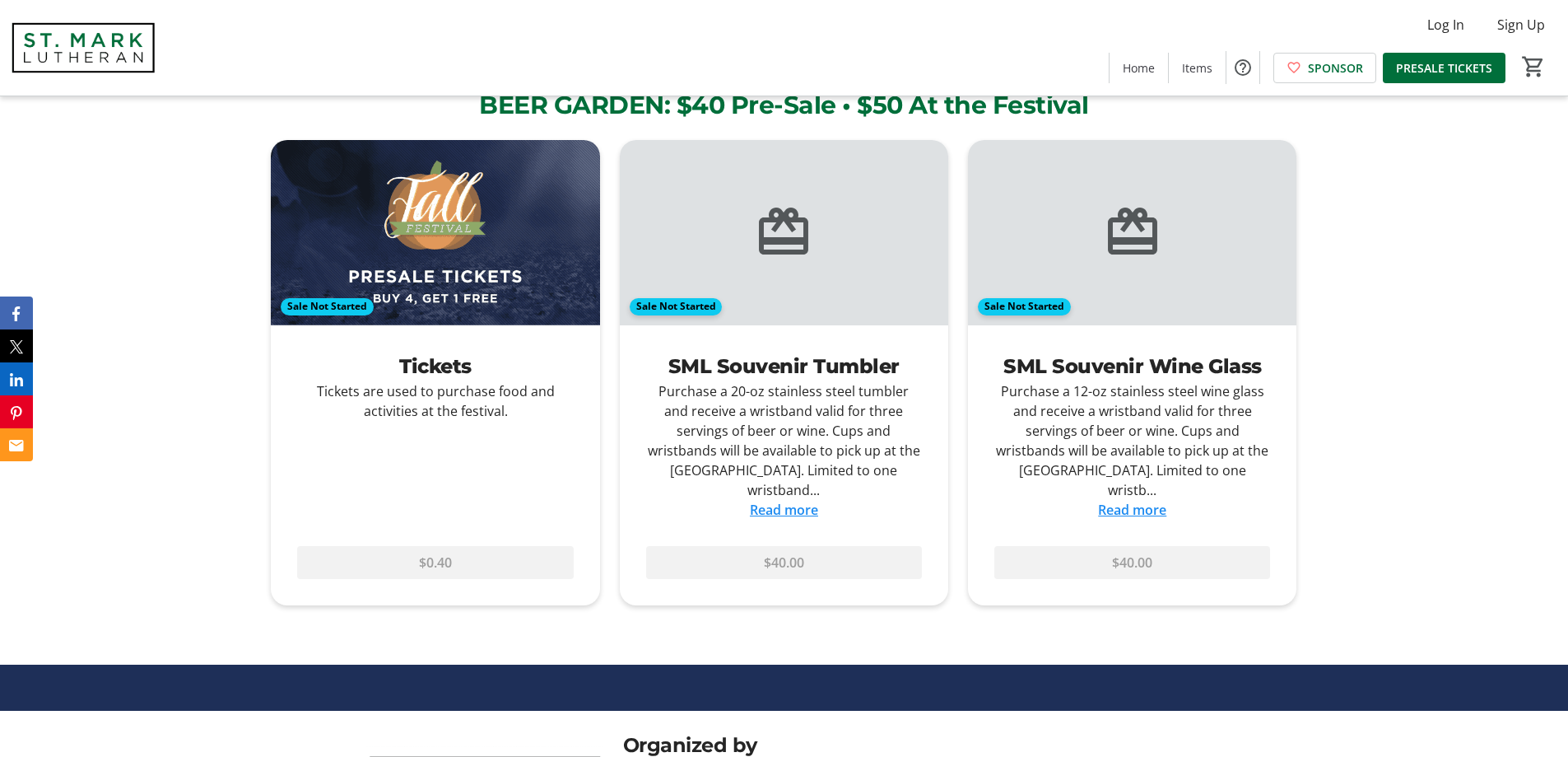
click at [1140, 500] on link "Read more" at bounding box center [1132, 509] width 68 height 18
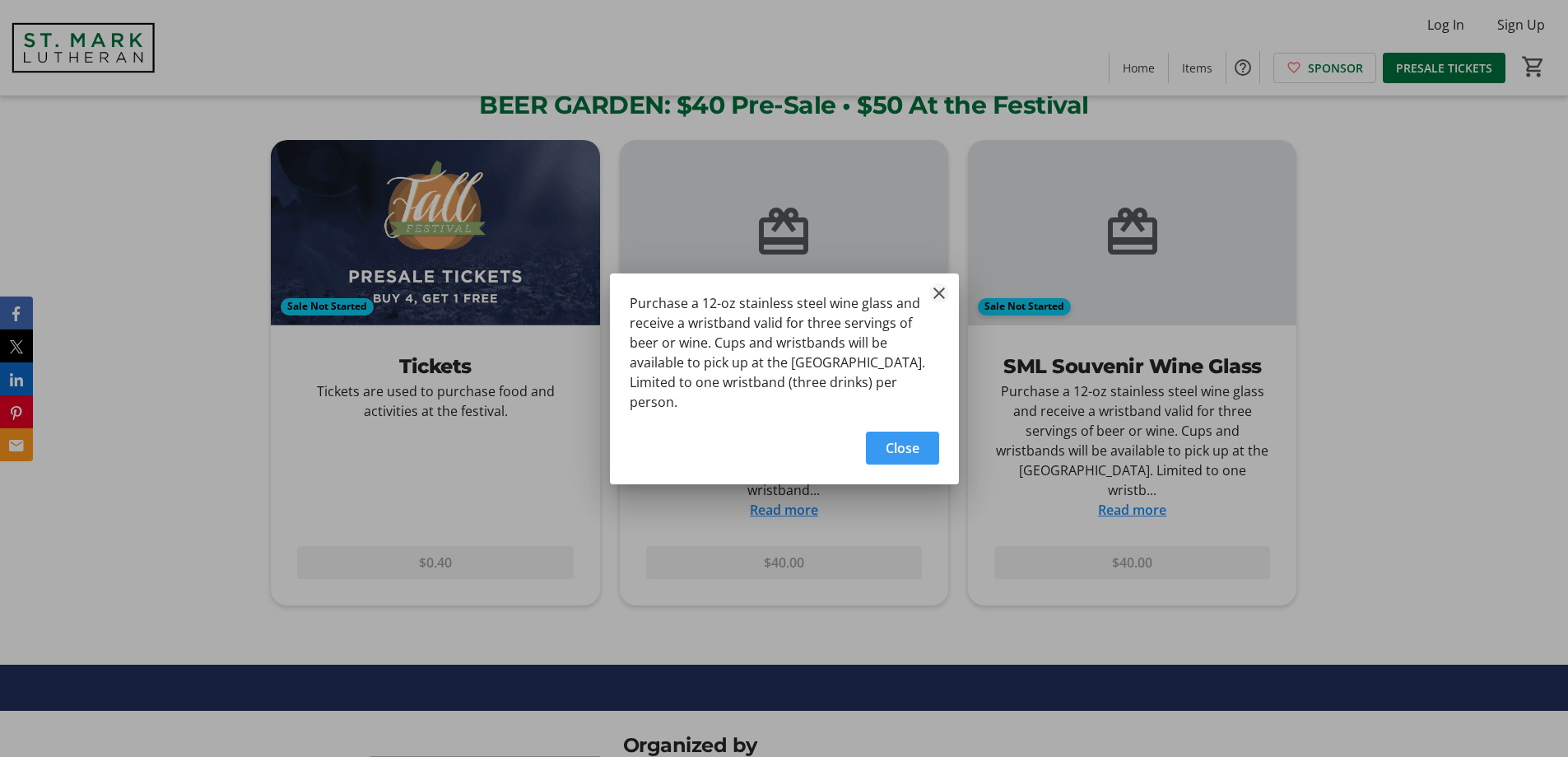
click at [932, 293] on mat-icon "Close" at bounding box center [939, 293] width 20 height 20
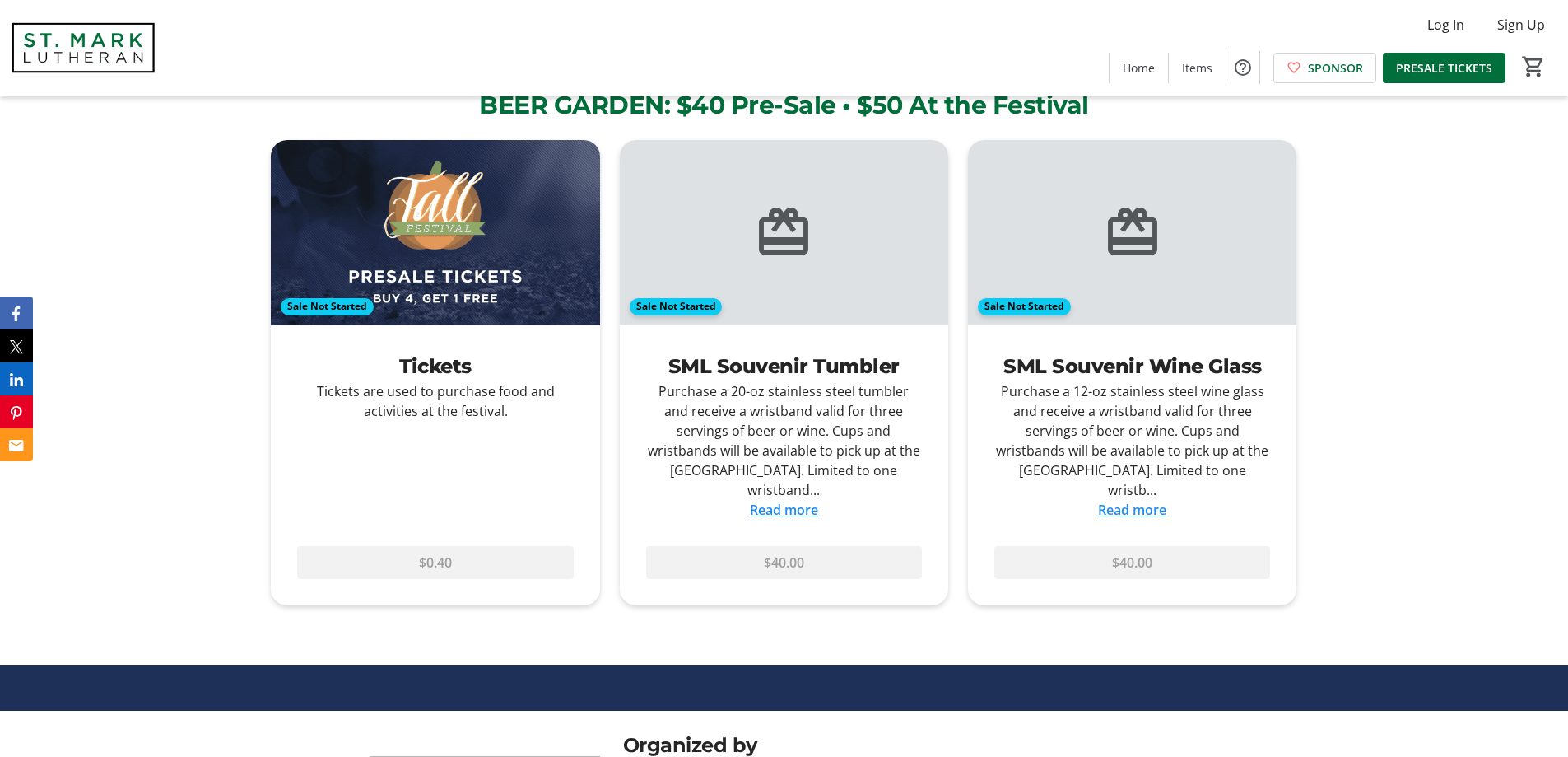
scroll to position [2090, 0]
click at [809, 500] on link "Read more" at bounding box center [784, 509] width 68 height 18
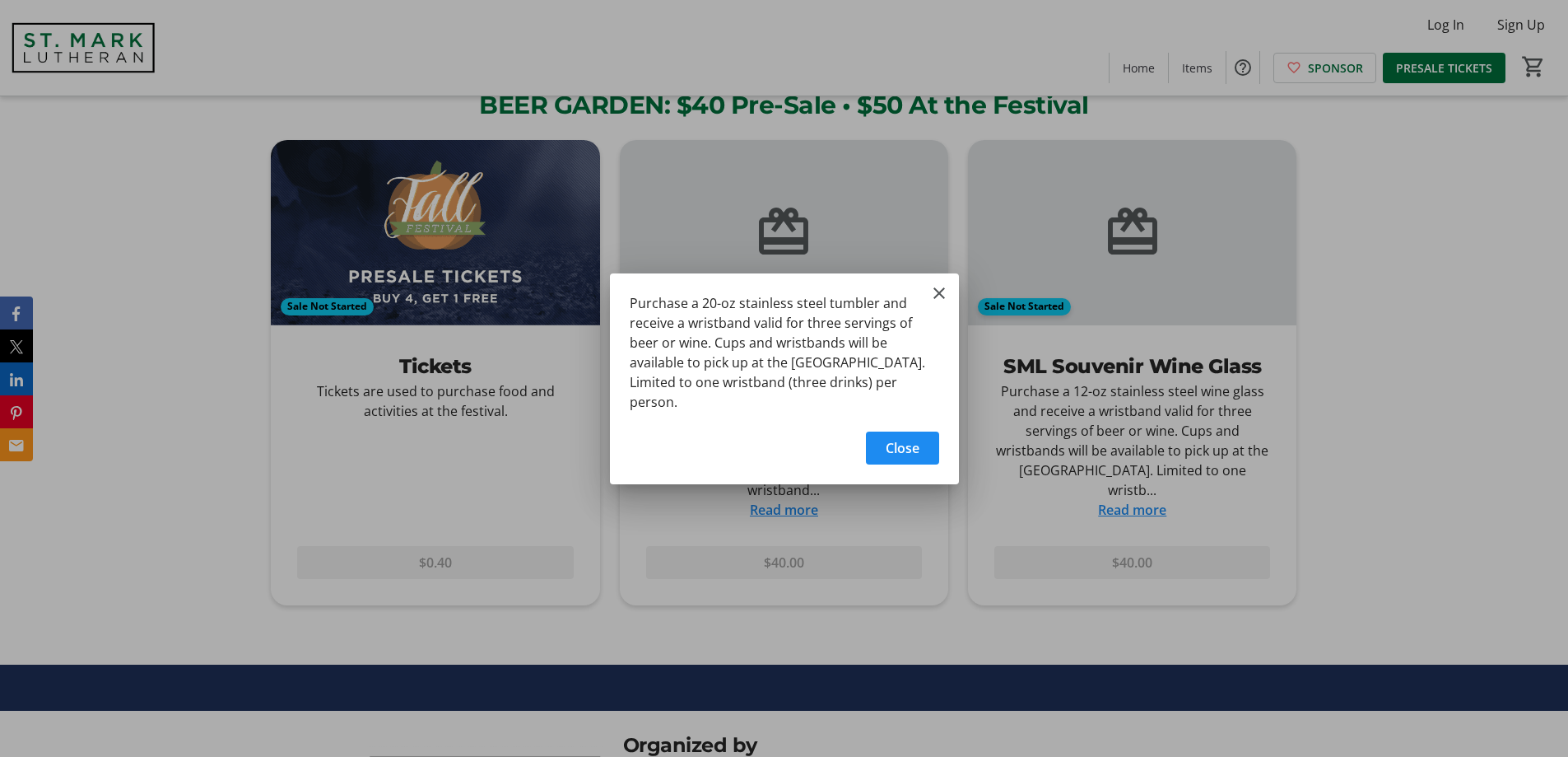
scroll to position [0, 0]
click at [937, 296] on mat-icon "Close" at bounding box center [939, 293] width 20 height 20
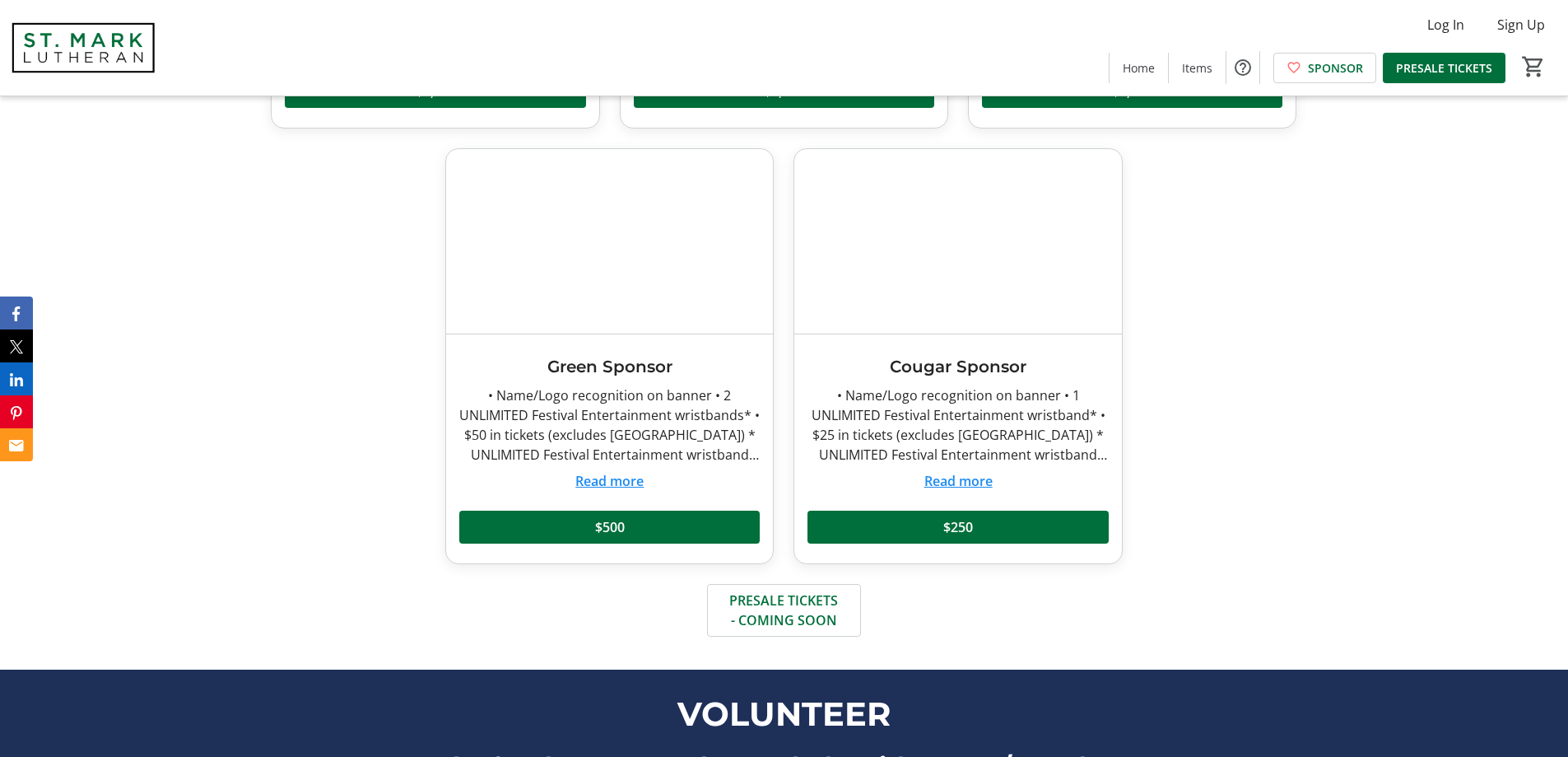
scroll to position [1027, 0]
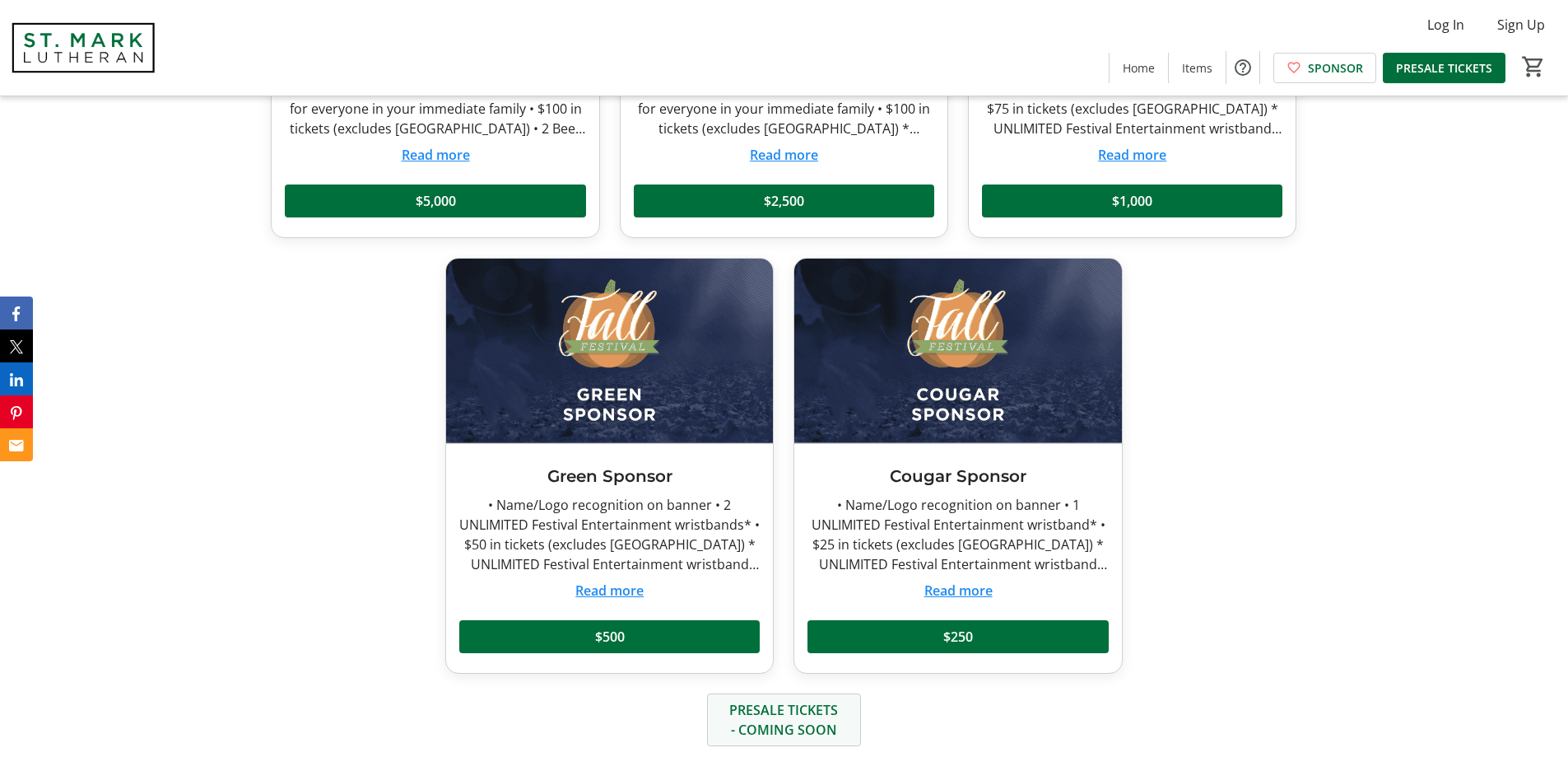
click at [767, 710] on span "PRESALE TICKETS - COMING SOON" at bounding box center [784, 719] width 115 height 40
